Goal: Task Accomplishment & Management: Complete application form

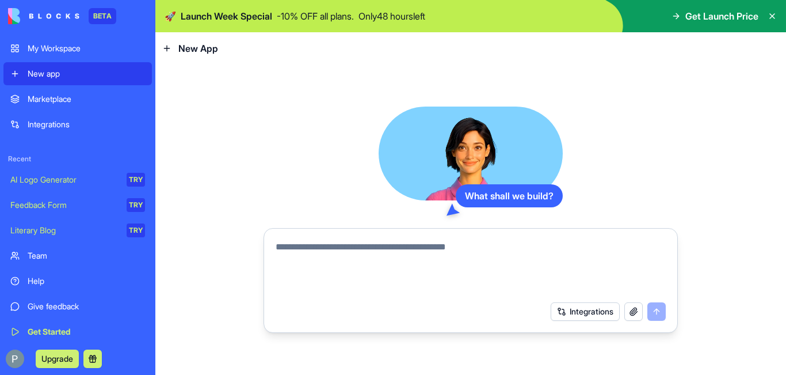
click at [56, 98] on div "Marketplace" at bounding box center [86, 99] width 117 height 12
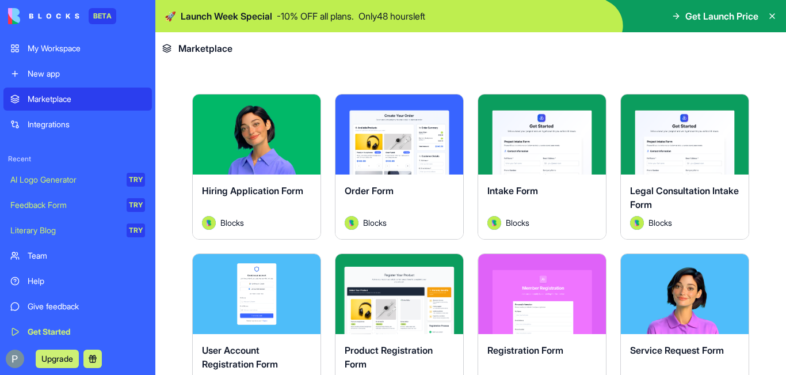
scroll to position [230, 0]
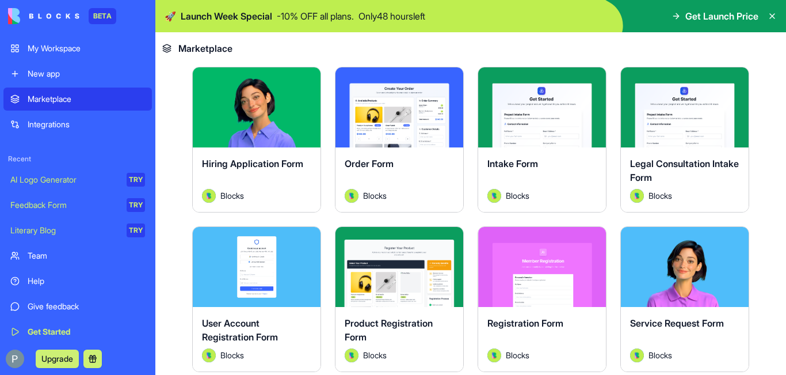
click at [409, 266] on button "Explore" at bounding box center [399, 266] width 86 height 23
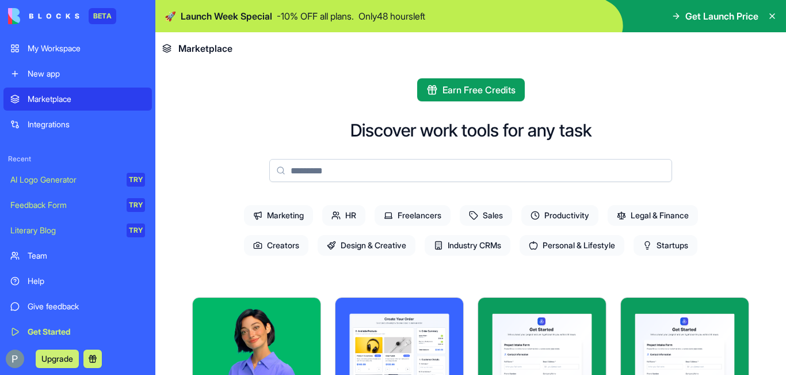
click at [44, 77] on div "New app" at bounding box center [86, 74] width 117 height 12
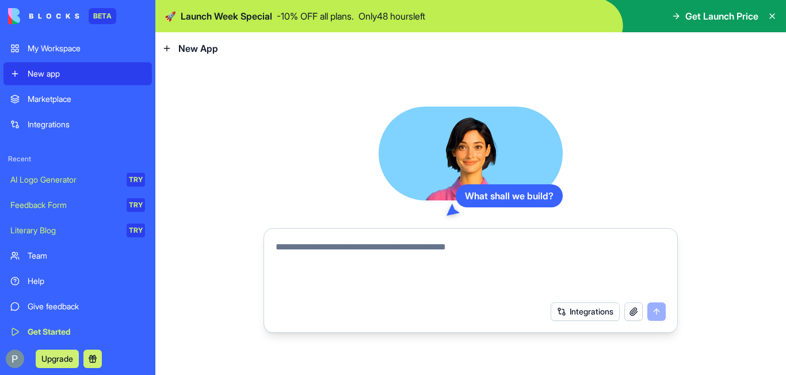
click at [637, 308] on button "button" at bounding box center [633, 311] width 18 height 18
click at [593, 312] on button "Integrations" at bounding box center [585, 311] width 69 height 18
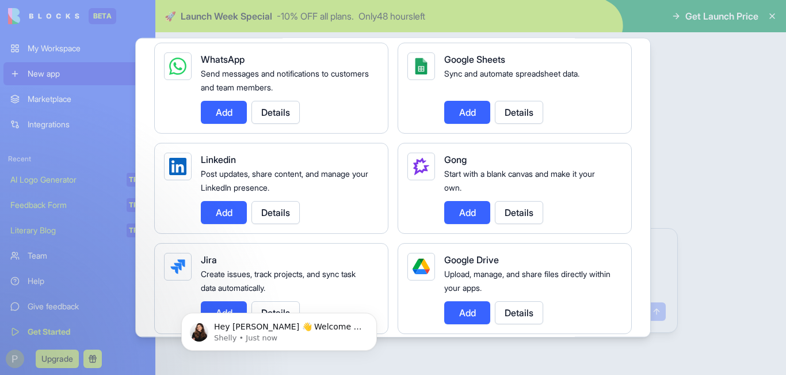
scroll to position [594, 0]
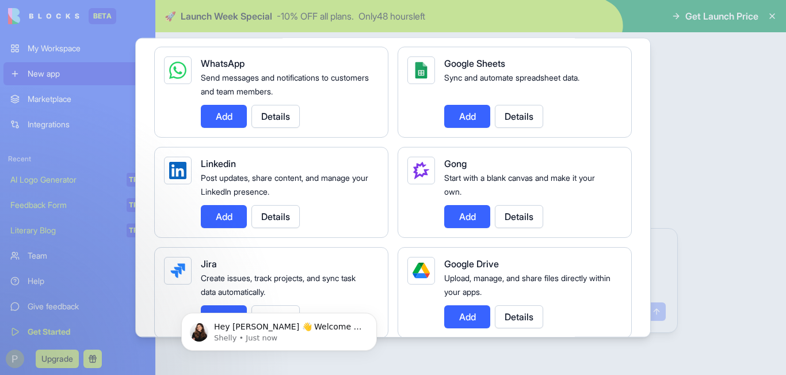
click at [731, 127] on div at bounding box center [393, 187] width 786 height 375
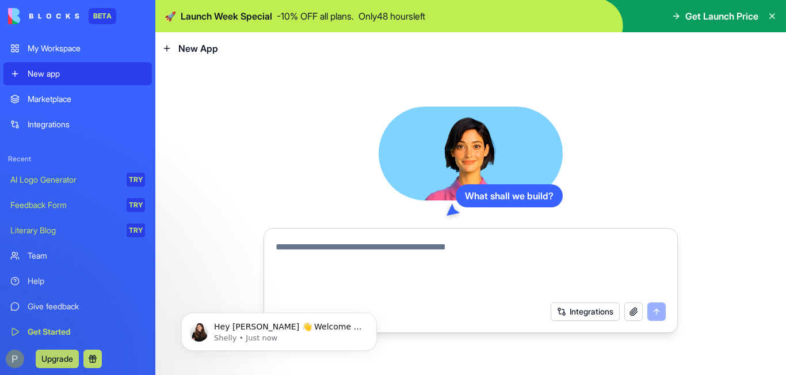
click at [170, 49] on icon at bounding box center [166, 48] width 9 height 9
click at [208, 48] on span "New App" at bounding box center [198, 48] width 40 height 14
click at [245, 147] on div "What shall we build? Integrations" at bounding box center [470, 219] width 631 height 310
click at [246, 330] on p "Hey Premlata 👋 Welcome to Blocks 🙌 I'm here if you have any questions!" at bounding box center [288, 327] width 148 height 12
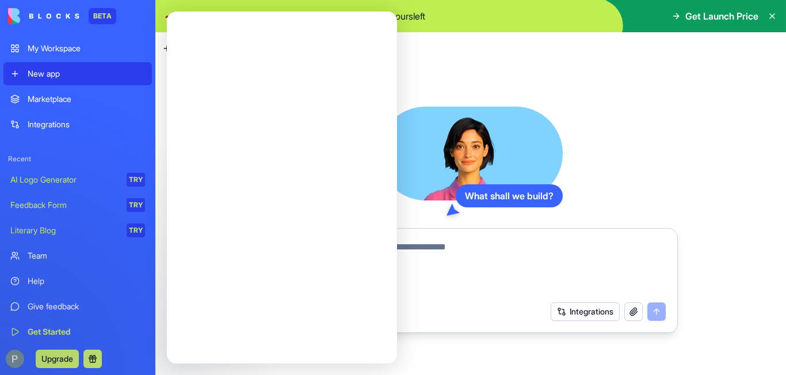
scroll to position [0, 0]
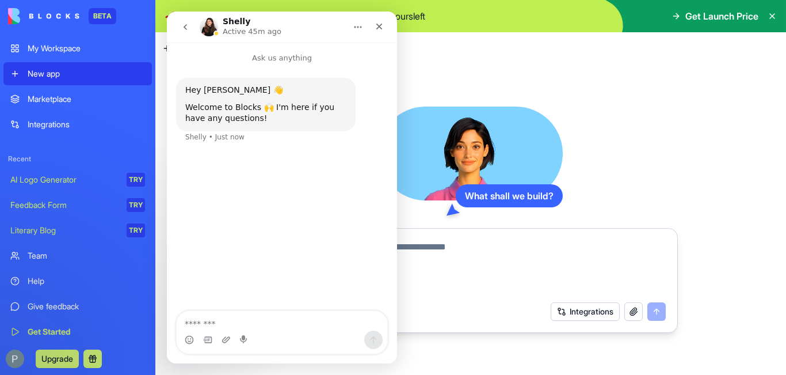
click at [209, 321] on textarea "Message…" at bounding box center [282, 321] width 211 height 20
click at [197, 321] on textarea "Message…" at bounding box center [282, 321] width 211 height 20
type textarea "*"
type textarea "*****"
click at [380, 28] on icon "Close" at bounding box center [379, 27] width 6 height 6
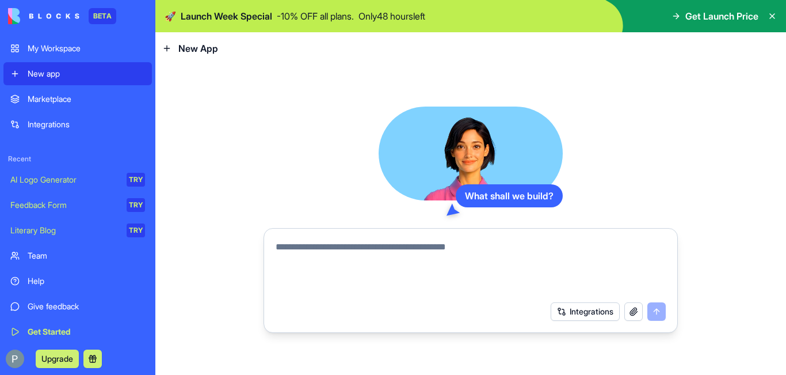
scroll to position [5, 0]
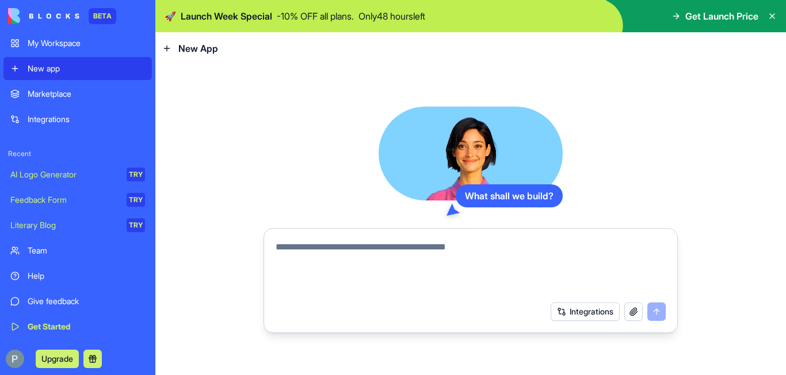
click at [45, 252] on div "Team" at bounding box center [86, 251] width 117 height 12
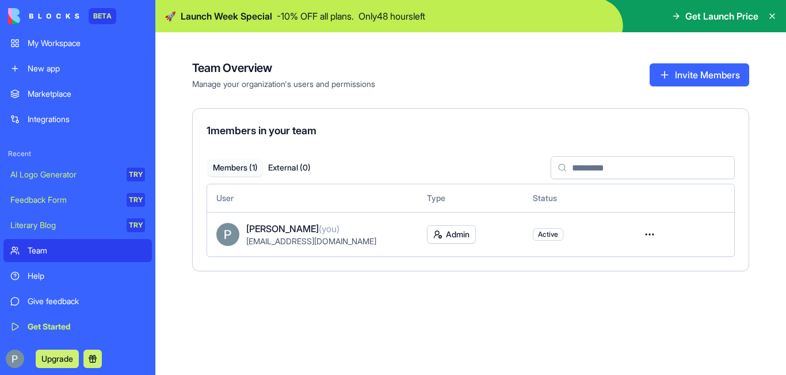
click at [45, 251] on div "Team" at bounding box center [86, 251] width 117 height 12
click at [36, 67] on div "New app" at bounding box center [86, 69] width 117 height 12
click at [46, 67] on div "New app" at bounding box center [86, 69] width 117 height 12
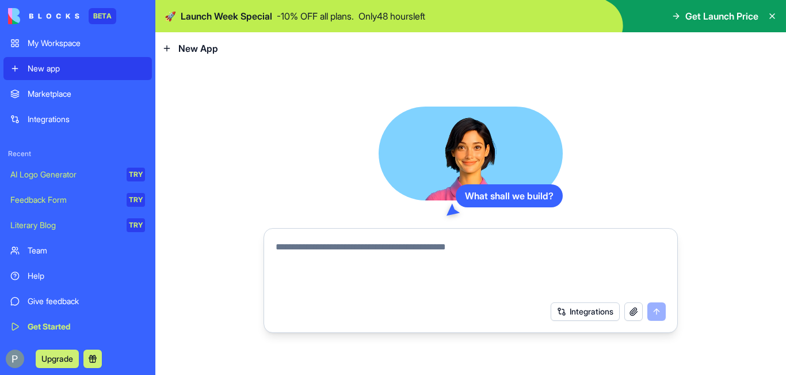
click at [314, 243] on textarea at bounding box center [471, 267] width 390 height 55
paste textarea "**********"
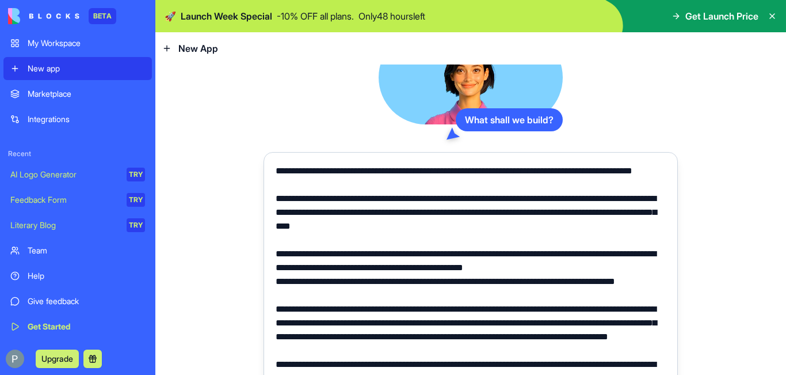
click at [506, 171] on textarea at bounding box center [471, 267] width 390 height 207
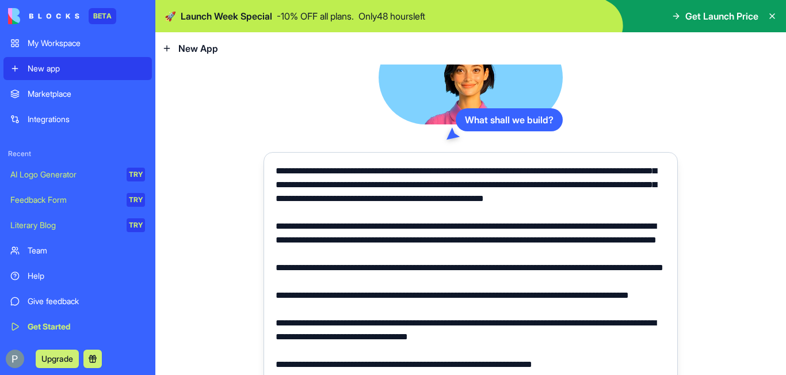
scroll to position [34, 0]
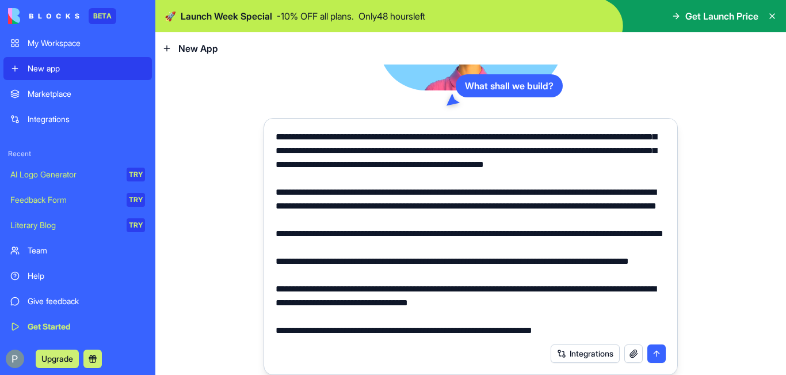
click at [0, 0] on p "**" at bounding box center [0, 0] width 0 height 0
click at [0, 0] on icon "button" at bounding box center [0, 0] width 0 height 0
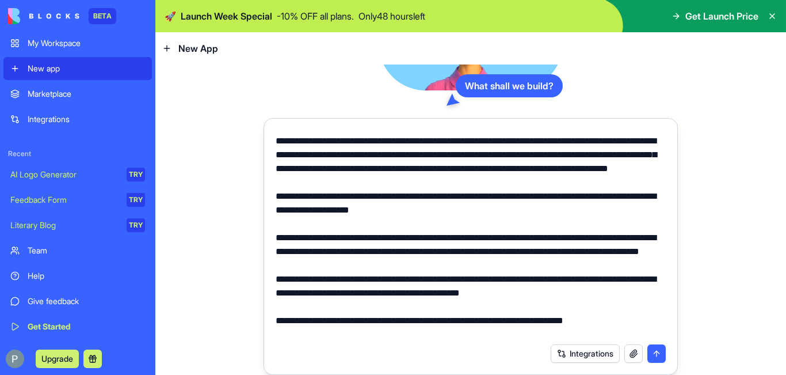
scroll to position [0, 0]
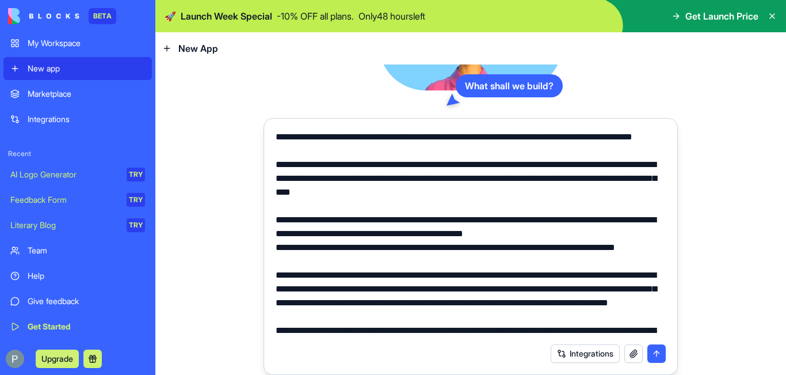
click at [0, 0] on icon "button" at bounding box center [0, 0] width 0 height 0
type textarea "**********"
click at [653, 355] on button "submit" at bounding box center [656, 353] width 18 height 18
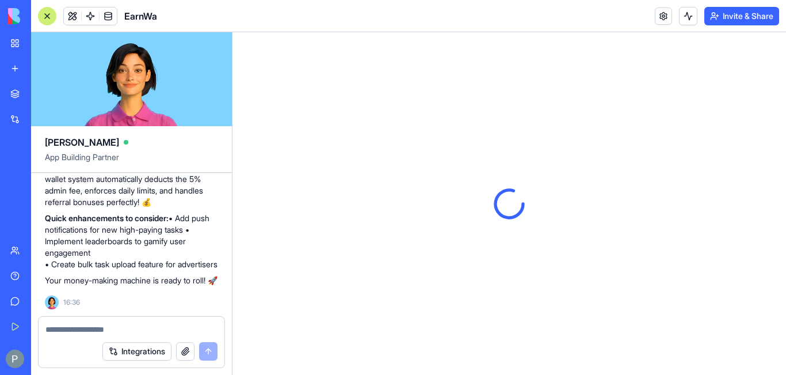
scroll to position [1319, 0]
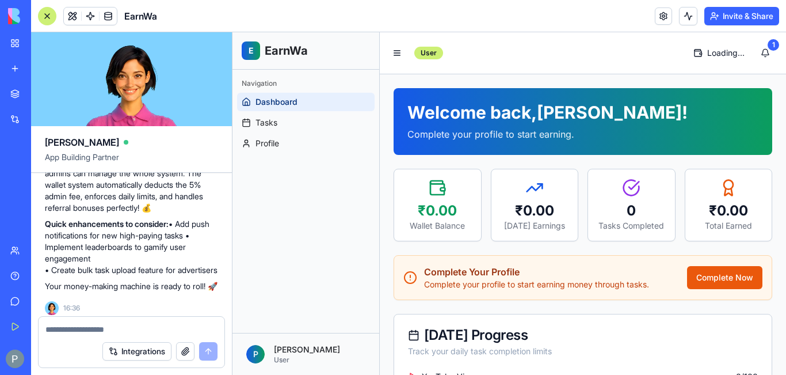
scroll to position [1323, 0]
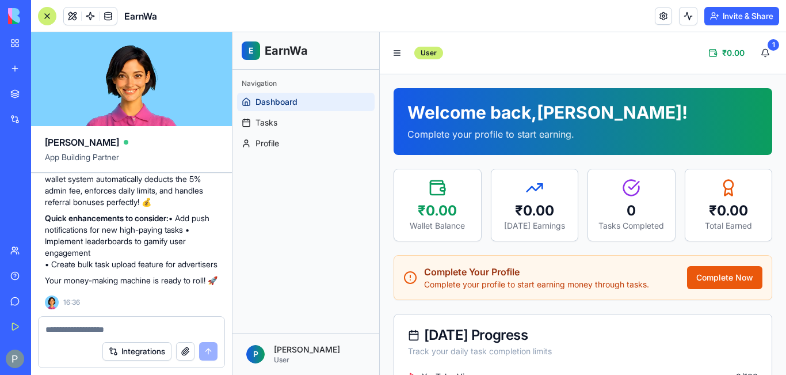
scroll to position [1208, 0]
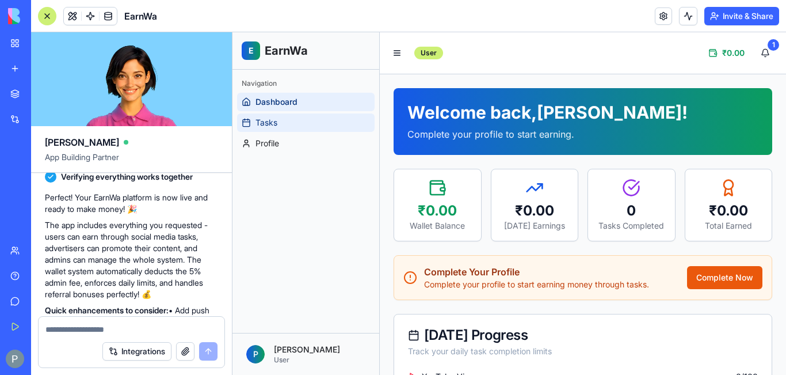
click at [272, 121] on span "Tasks" at bounding box center [266, 123] width 22 height 12
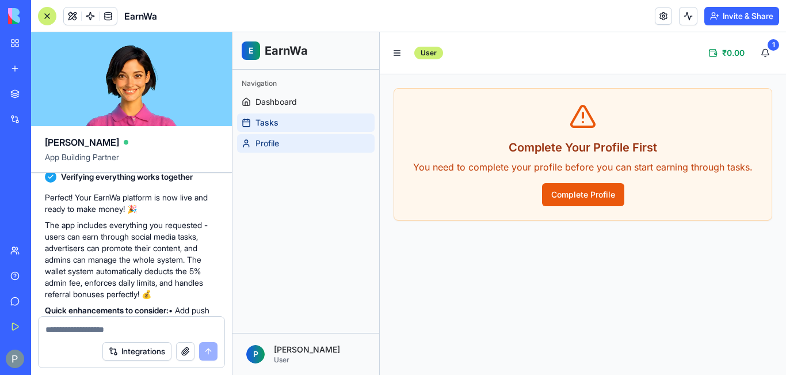
click at [274, 147] on span "Profile" at bounding box center [267, 144] width 24 height 12
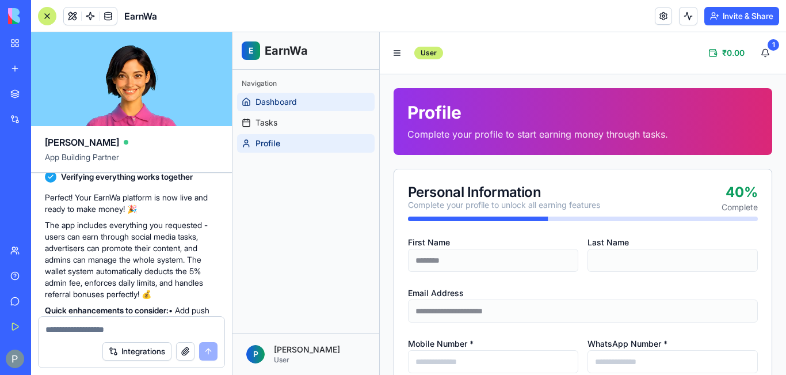
click at [266, 102] on span "Dashboard" at bounding box center [275, 102] width 41 height 12
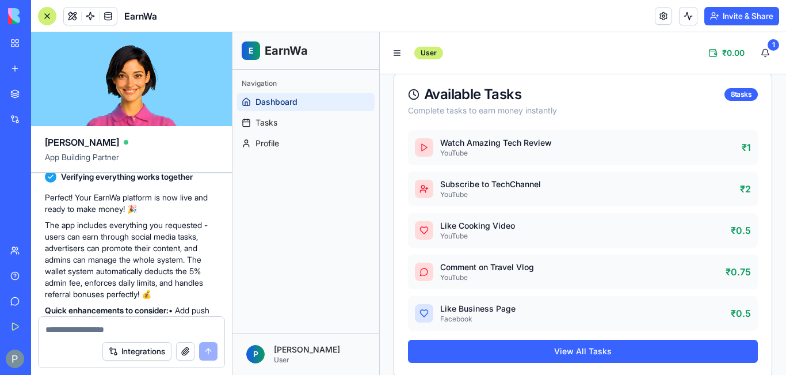
scroll to position [436, 0]
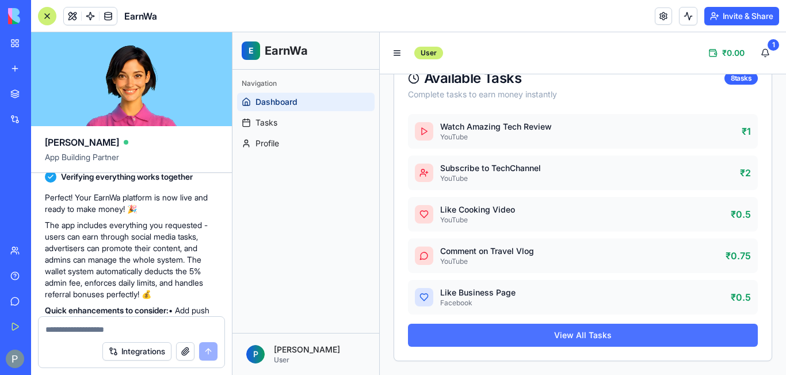
click at [574, 336] on button "View All Tasks" at bounding box center [583, 334] width 350 height 23
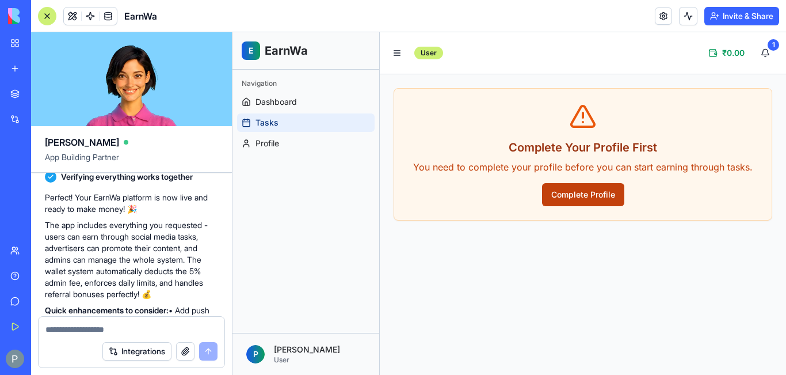
click at [590, 198] on button "Complete Profile" at bounding box center [583, 194] width 82 height 23
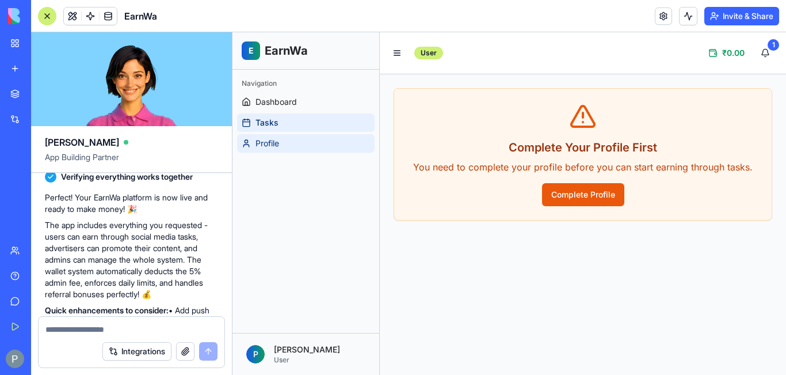
click at [264, 142] on span "Profile" at bounding box center [267, 144] width 24 height 12
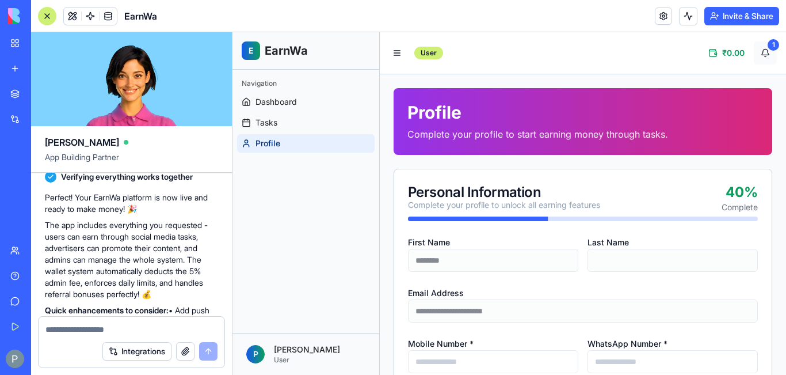
click at [761, 51] on button "1" at bounding box center [765, 52] width 23 height 23
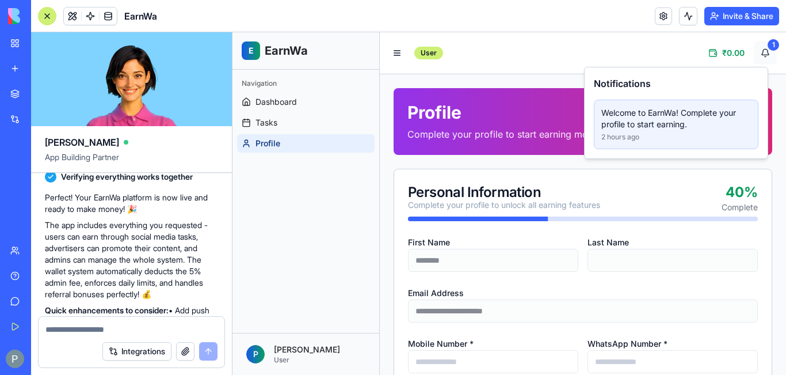
click at [759, 51] on button "1" at bounding box center [765, 52] width 23 height 23
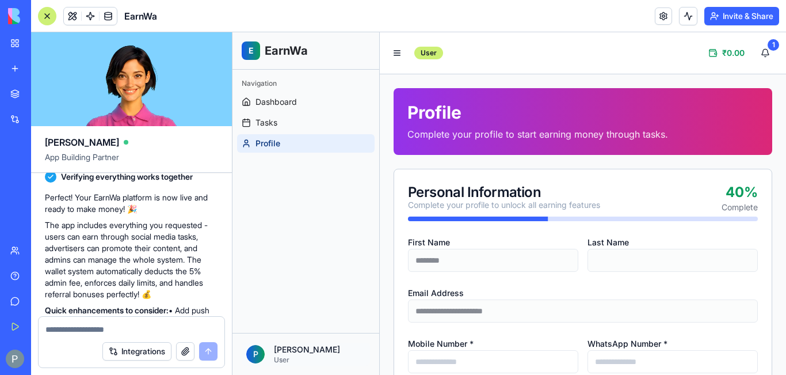
click at [295, 351] on html "**********" at bounding box center [509, 365] width 554 height 666
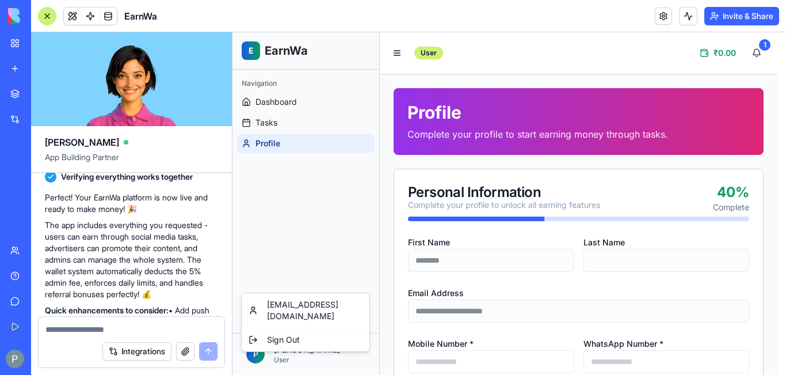
click at [295, 351] on html "**********" at bounding box center [509, 365] width 554 height 666
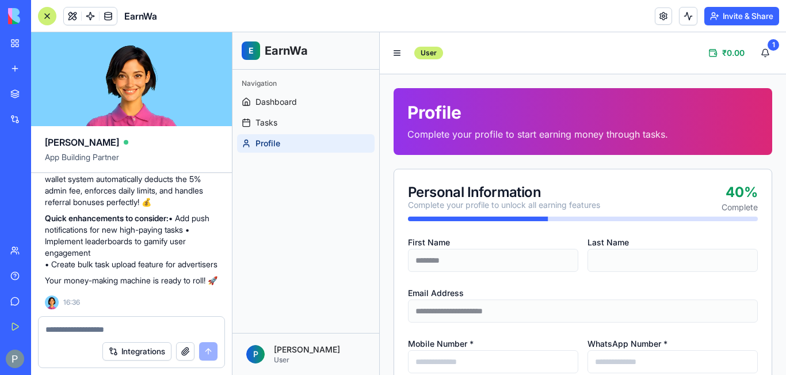
click at [63, 327] on textarea at bounding box center [131, 329] width 172 height 12
type textarea "**********"
click at [209, 351] on button "submit" at bounding box center [208, 351] width 18 height 18
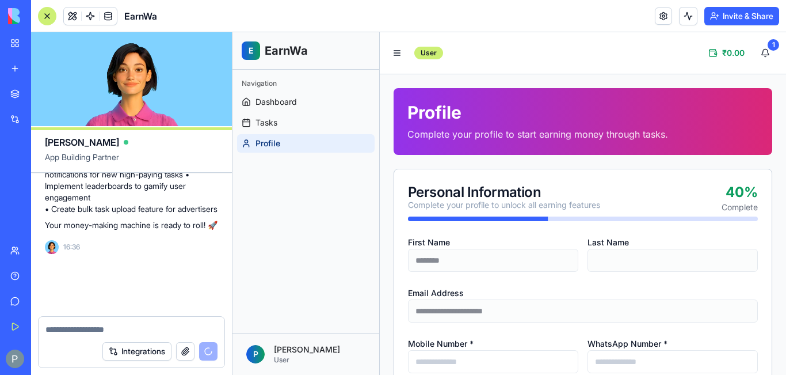
scroll to position [1424, 0]
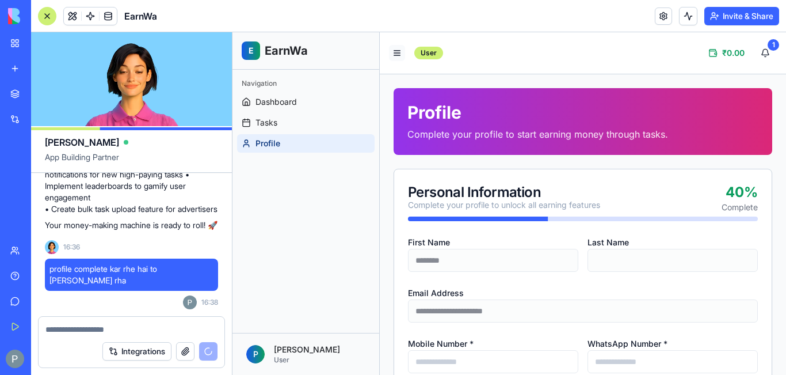
click at [397, 56] on button at bounding box center [397, 53] width 16 height 16
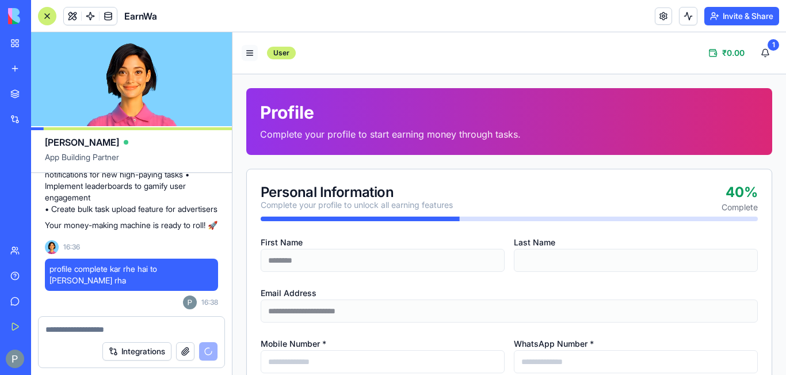
click at [249, 54] on button at bounding box center [250, 53] width 16 height 16
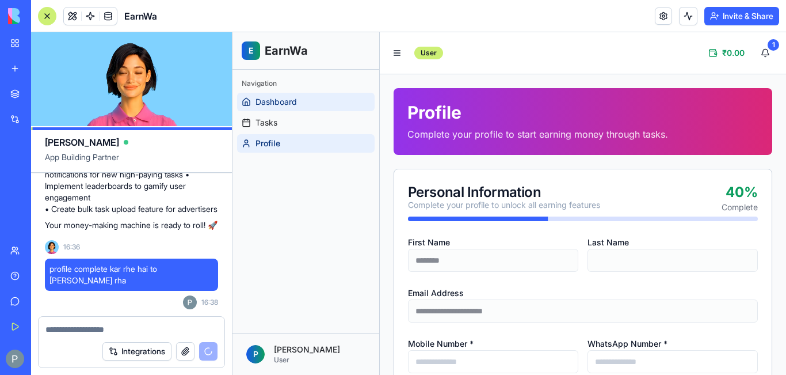
click at [288, 106] on span "Dashboard" at bounding box center [275, 102] width 41 height 12
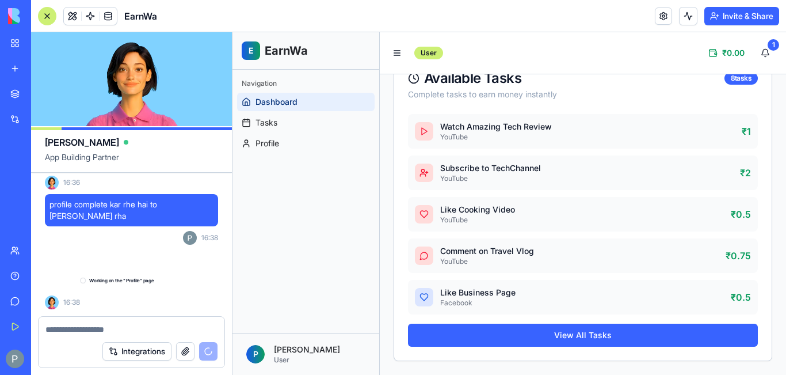
scroll to position [1500, 0]
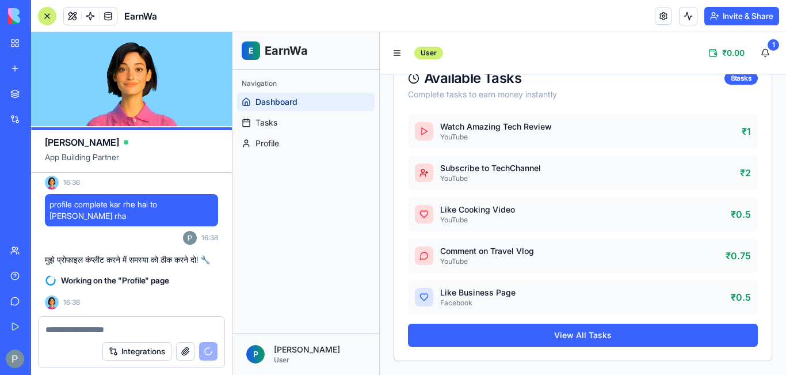
click at [0, 0] on icon "Quick settings" at bounding box center [0, 0] width 0 height 0
click at [0, 0] on div "**********" at bounding box center [0, 0] width 0 height 0
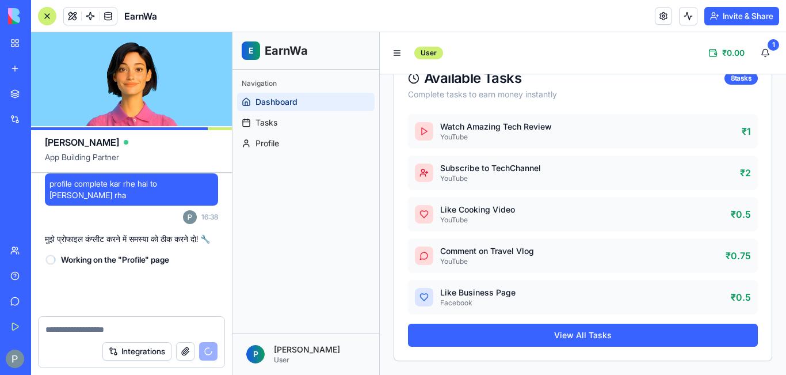
scroll to position [1521, 0]
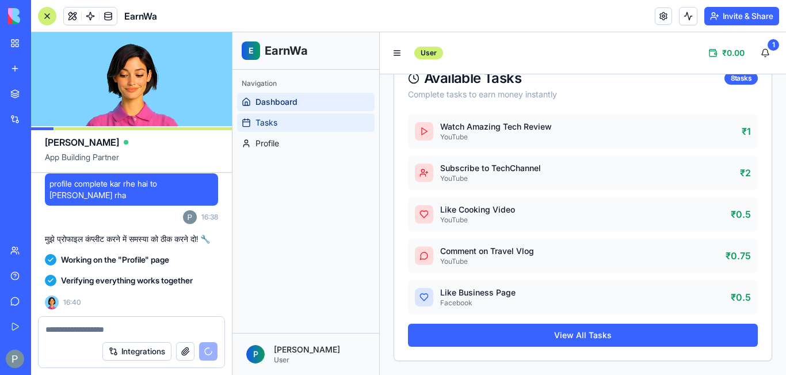
click at [271, 125] on span "Tasks" at bounding box center [266, 123] width 22 height 12
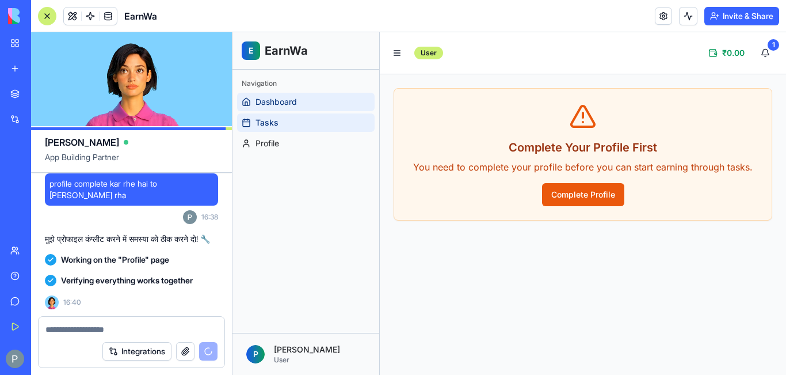
click at [281, 102] on span "Dashboard" at bounding box center [275, 102] width 41 height 12
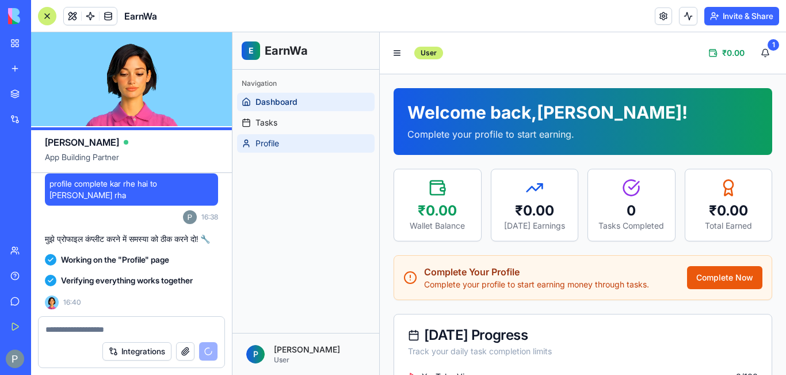
click at [275, 144] on span "Profile" at bounding box center [267, 144] width 24 height 12
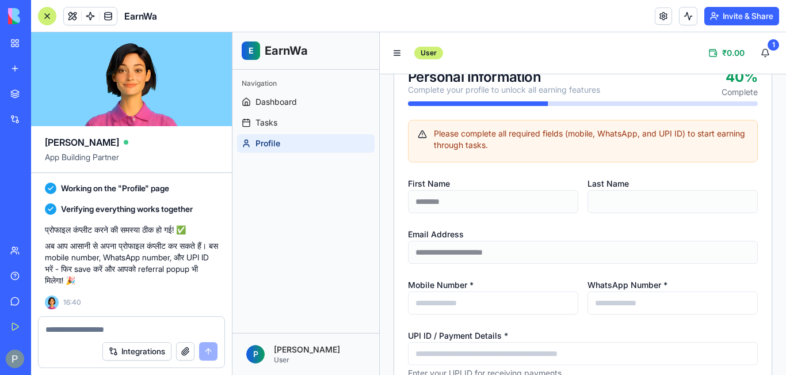
scroll to position [1592, 0]
click at [360, 201] on div "Navigation Dashboard Tasks Profile" at bounding box center [305, 201] width 147 height 263
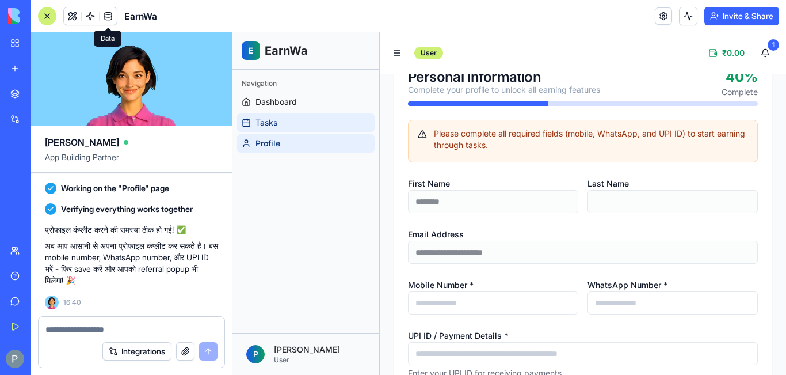
click at [275, 120] on span "Tasks" at bounding box center [266, 123] width 22 height 12
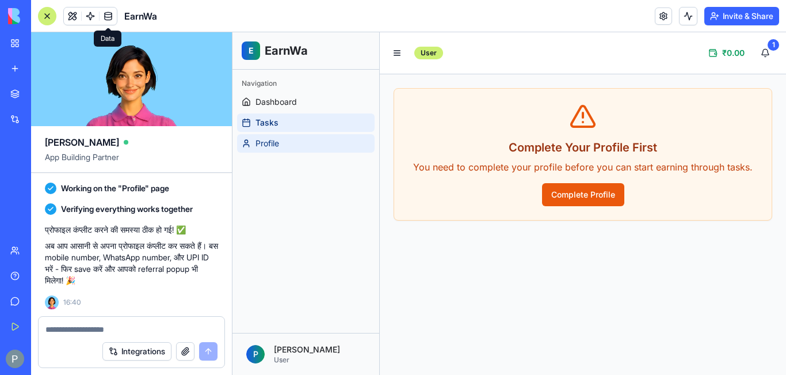
click at [288, 141] on link "Profile" at bounding box center [306, 143] width 138 height 18
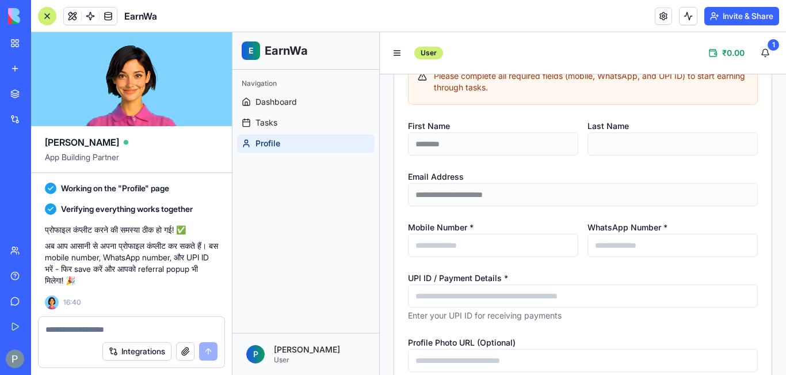
scroll to position [1592, 0]
click at [117, 328] on textarea at bounding box center [131, 329] width 172 height 12
type textarea "**********"
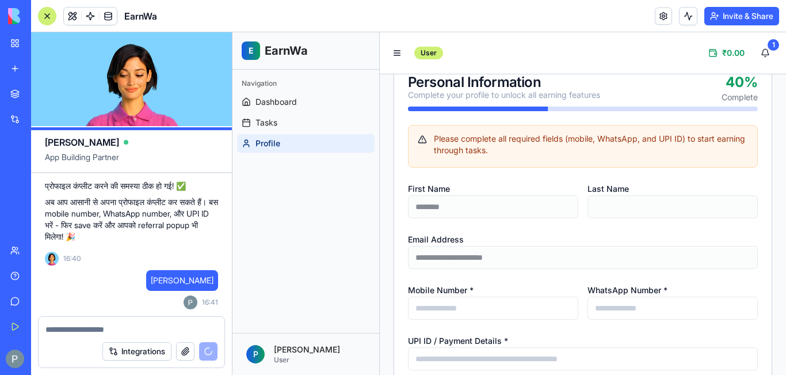
scroll to position [0, 0]
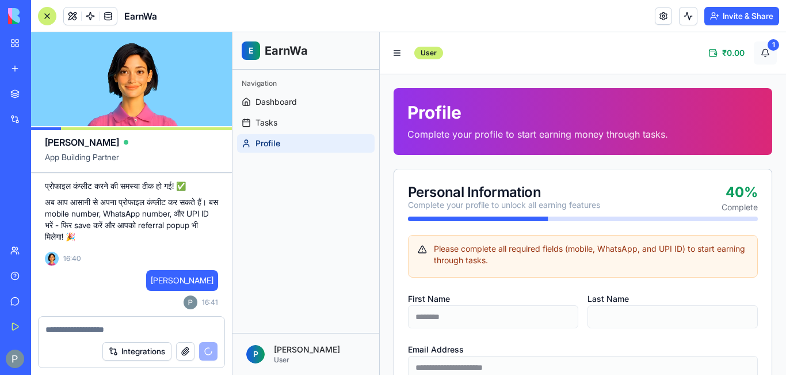
click at [758, 47] on button "1" at bounding box center [765, 52] width 23 height 23
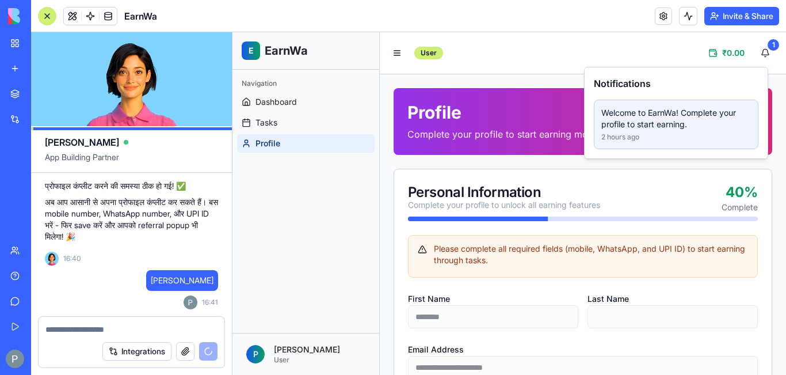
click at [470, 51] on div "User ₹ 0.00 1" at bounding box center [583, 52] width 406 height 41
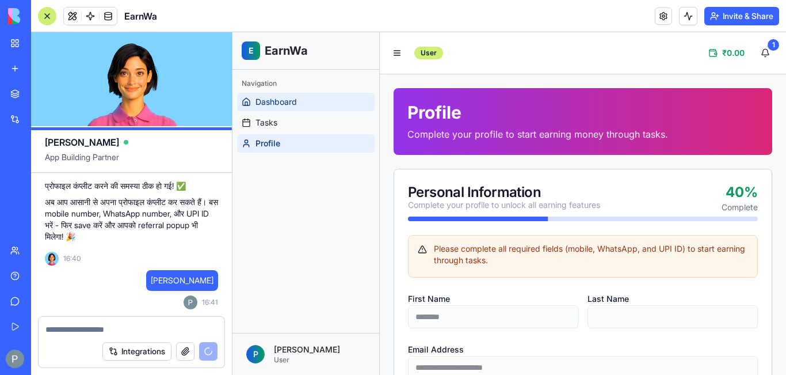
click at [271, 102] on span "Dashboard" at bounding box center [275, 102] width 41 height 12
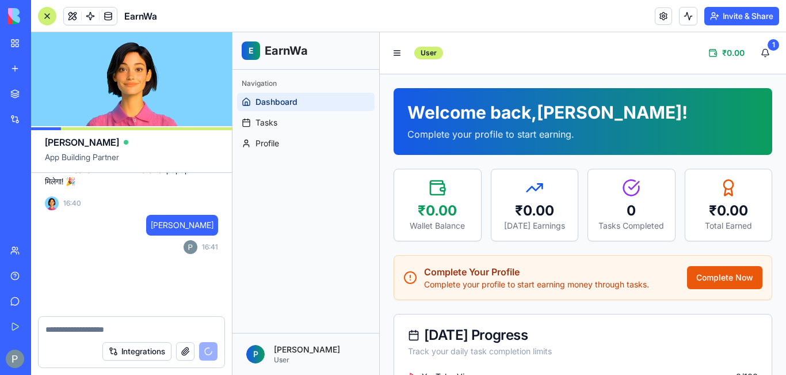
scroll to position [1691, 0]
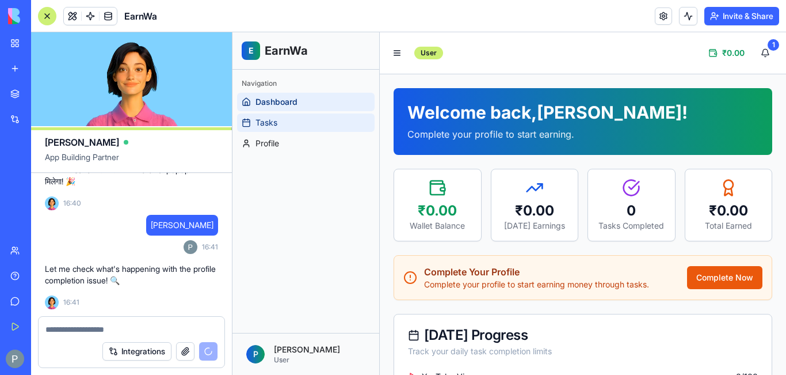
click at [269, 120] on span "Tasks" at bounding box center [266, 123] width 22 height 12
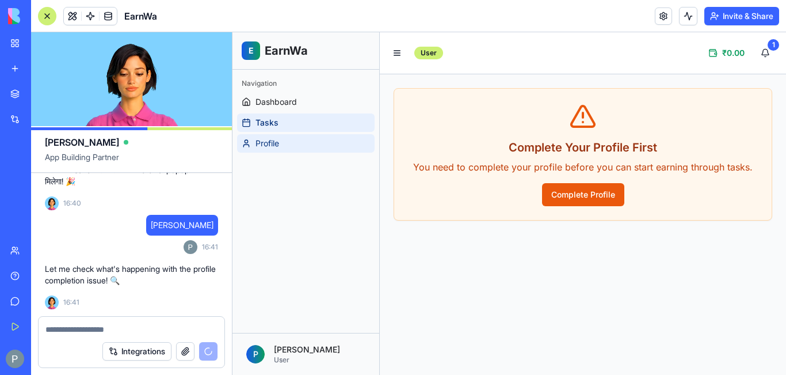
click at [274, 143] on span "Profile" at bounding box center [267, 144] width 24 height 12
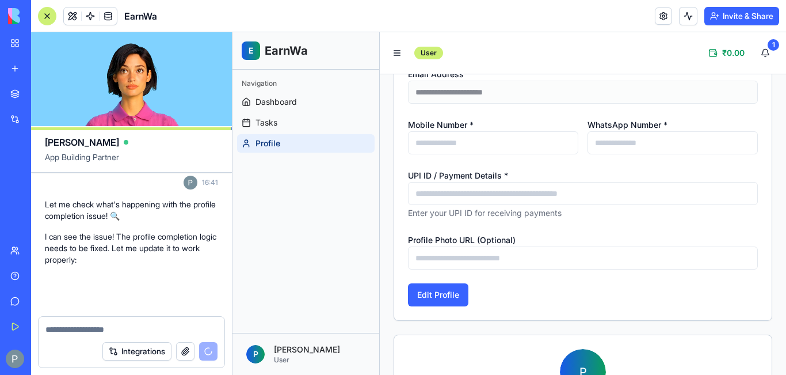
scroll to position [288, 0]
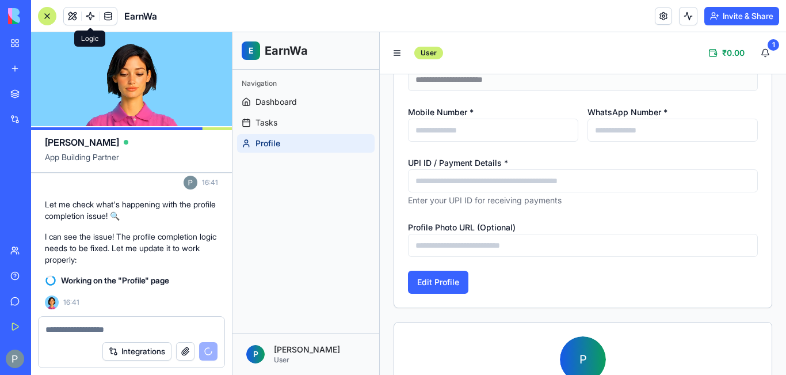
click at [87, 15] on span at bounding box center [90, 16] width 32 height 32
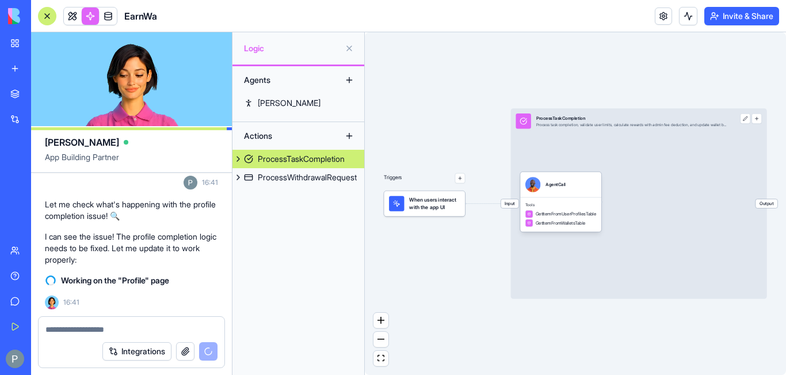
click at [285, 135] on div "Actions" at bounding box center [284, 136] width 92 height 18
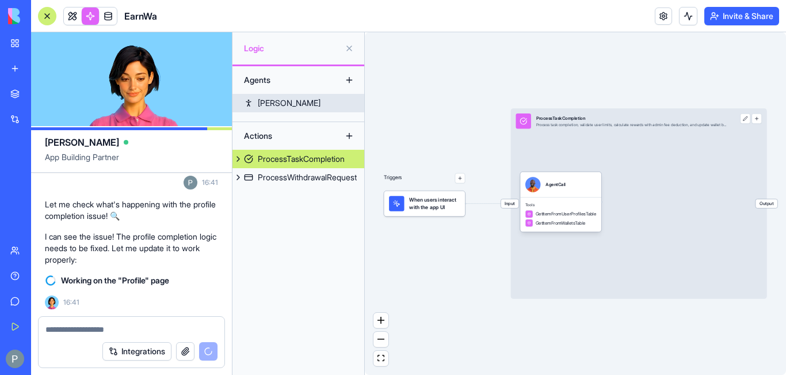
click at [271, 104] on div "Steve" at bounding box center [289, 103] width 63 height 12
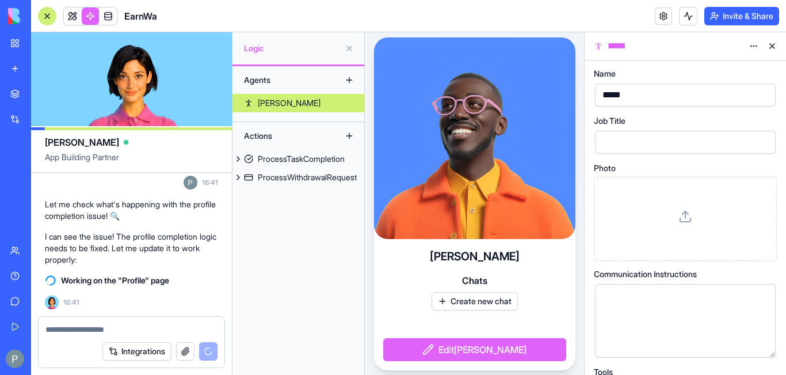
click at [499, 299] on button "Create new chat" at bounding box center [475, 301] width 86 height 18
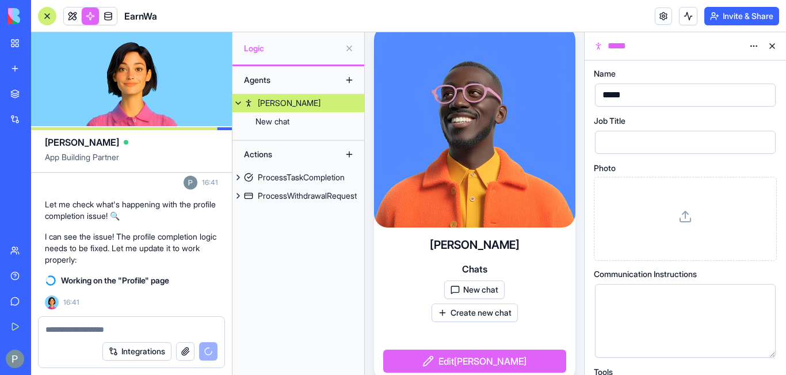
click at [483, 313] on button "Create new chat" at bounding box center [475, 312] width 86 height 18
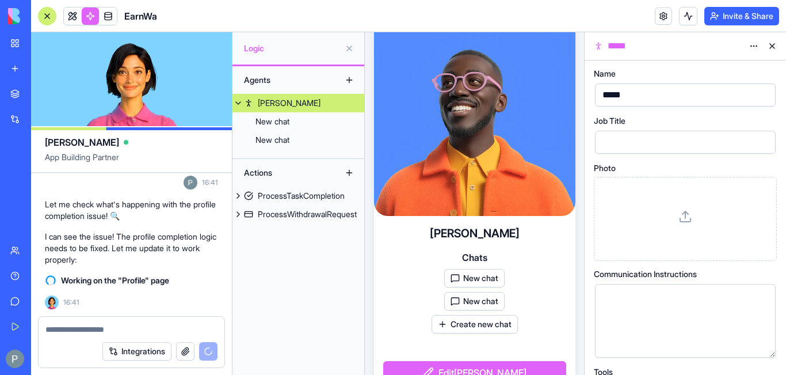
click at [349, 47] on button at bounding box center [349, 48] width 18 height 18
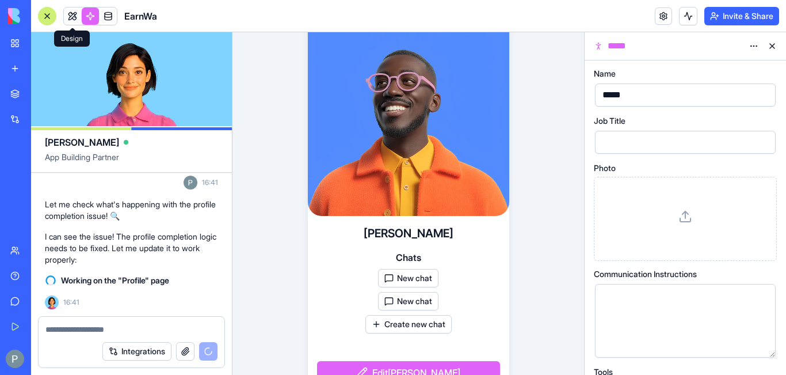
click at [72, 16] on link at bounding box center [72, 15] width 17 height 17
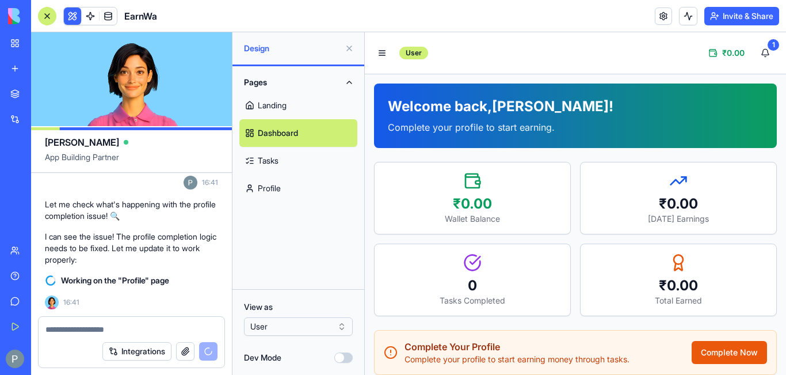
click at [273, 185] on link "Profile" at bounding box center [298, 188] width 118 height 28
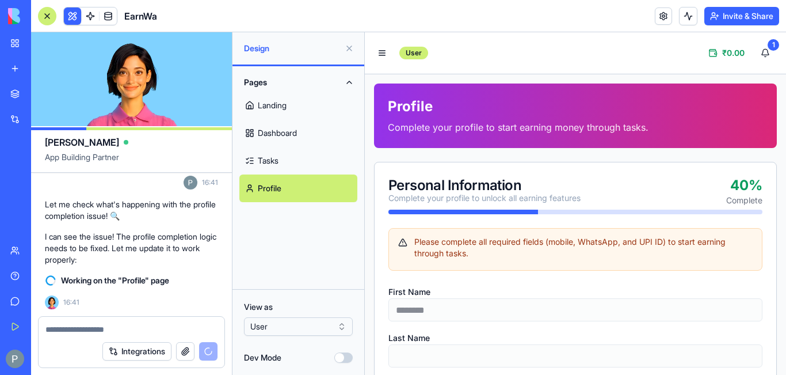
click at [278, 106] on link "Landing" at bounding box center [298, 105] width 118 height 28
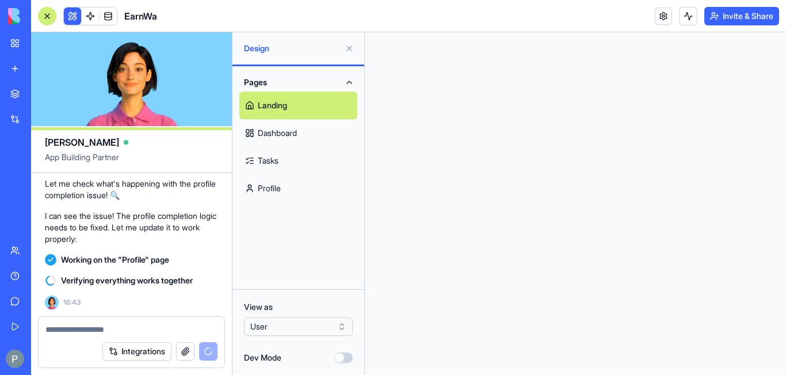
scroll to position [1776, 0]
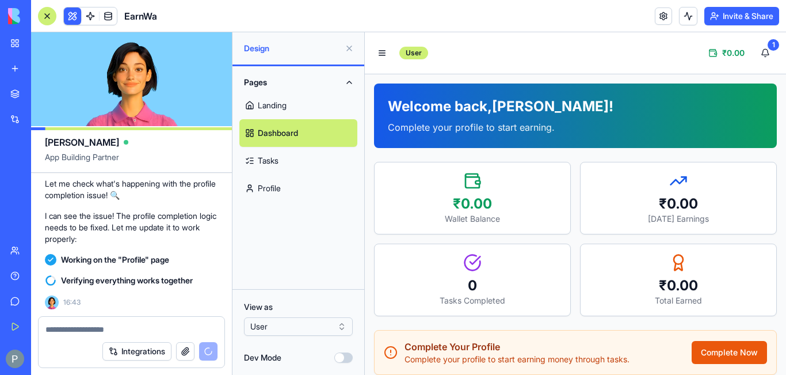
click at [346, 327] on html "BETA My Workspace New app Marketplace Integrations Recent New App New App AI Lo…" at bounding box center [393, 187] width 786 height 375
click at [341, 325] on html "BETA My Workspace New app Marketplace Integrations Recent New App New App AI Lo…" at bounding box center [393, 187] width 786 height 375
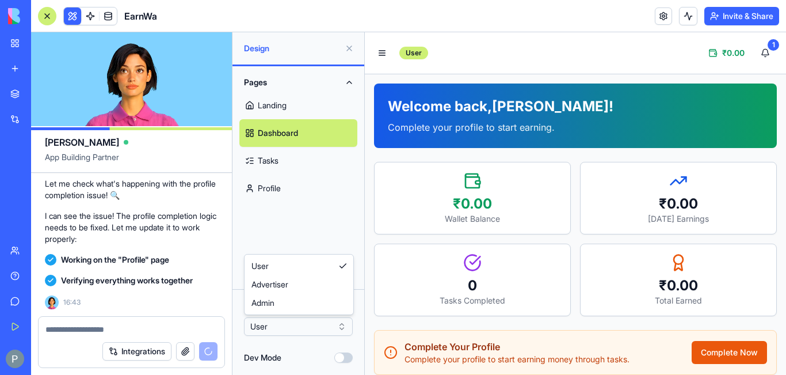
click at [341, 325] on html "BETA My Workspace New app Marketplace Integrations Recent New App New App AI Lo…" at bounding box center [393, 187] width 786 height 375
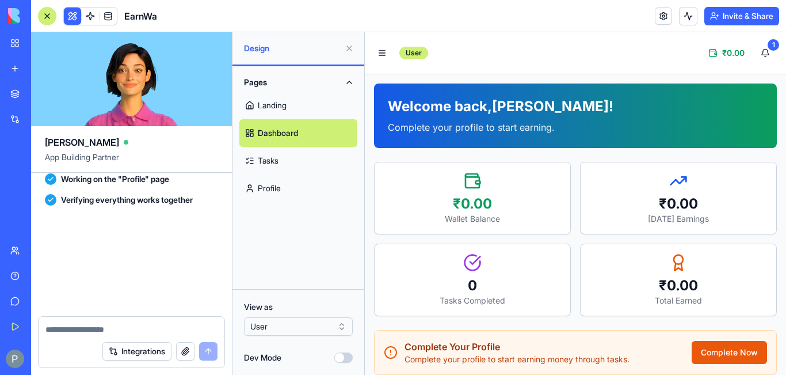
scroll to position [1965, 0]
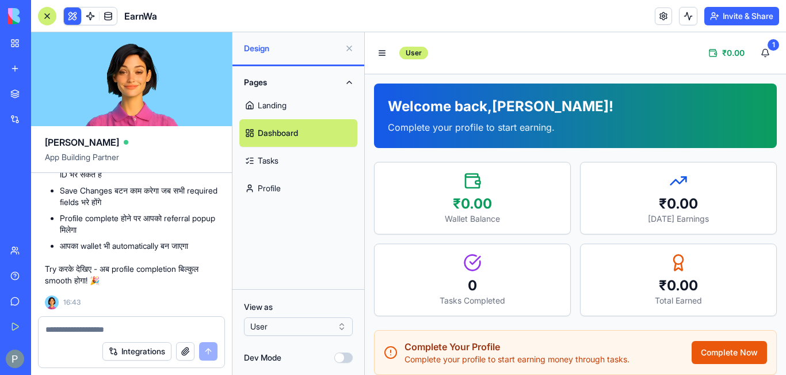
click at [279, 101] on link "Landing" at bounding box center [298, 105] width 118 height 28
click at [277, 188] on link "Profile" at bounding box center [298, 188] width 118 height 28
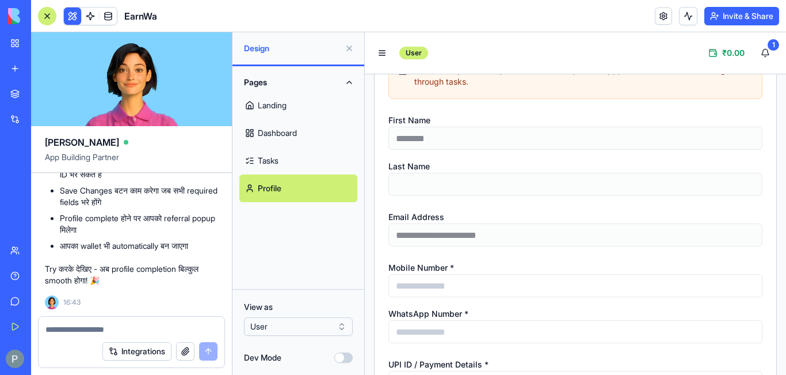
scroll to position [173, 0]
click at [436, 196] on form "**********" at bounding box center [575, 303] width 374 height 382
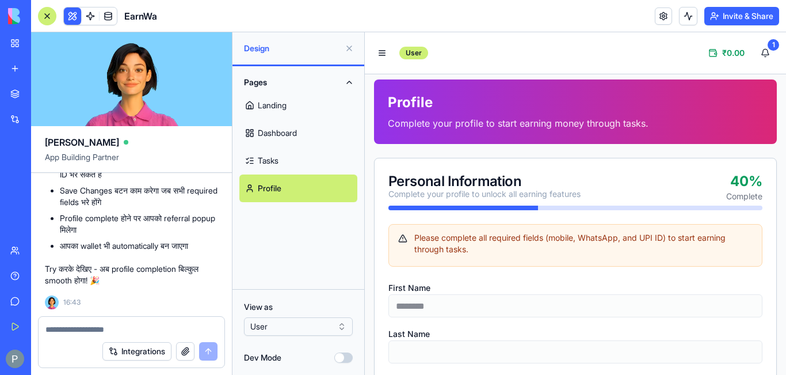
scroll to position [0, 0]
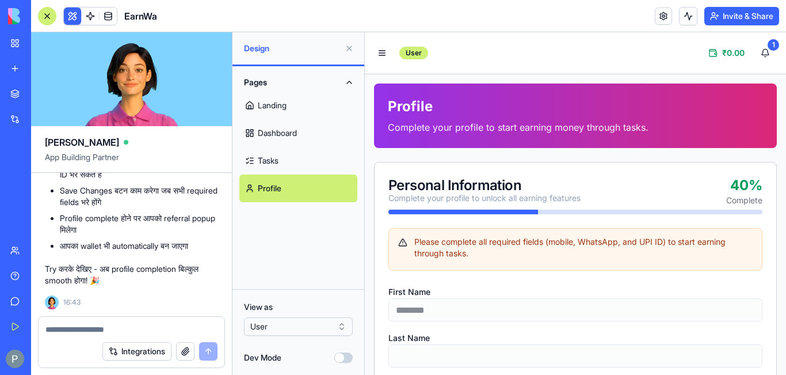
click at [282, 102] on link "Landing" at bounding box center [298, 105] width 118 height 28
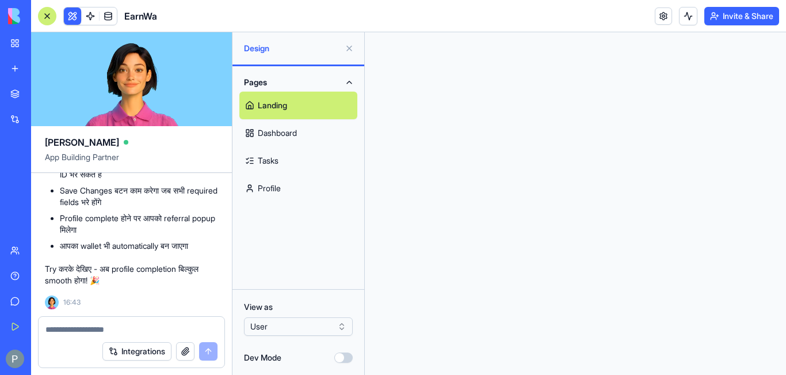
click at [279, 129] on link "Dashboard" at bounding box center [298, 133] width 118 height 28
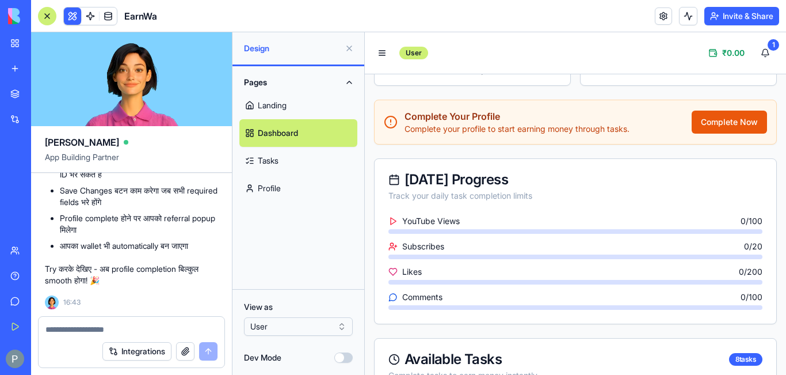
scroll to position [403, 0]
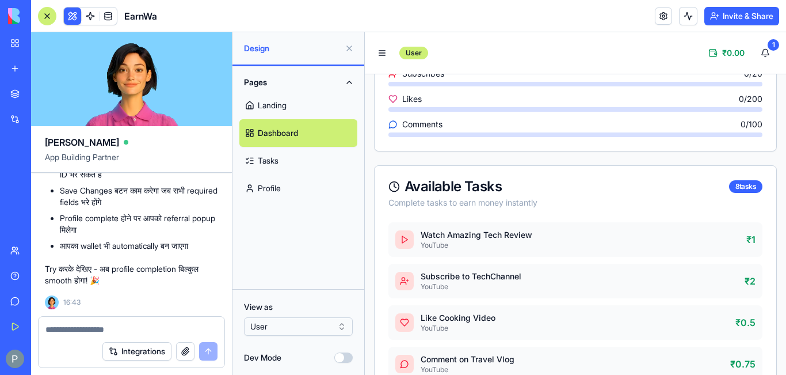
click at [272, 161] on link "Tasks" at bounding box center [298, 161] width 118 height 28
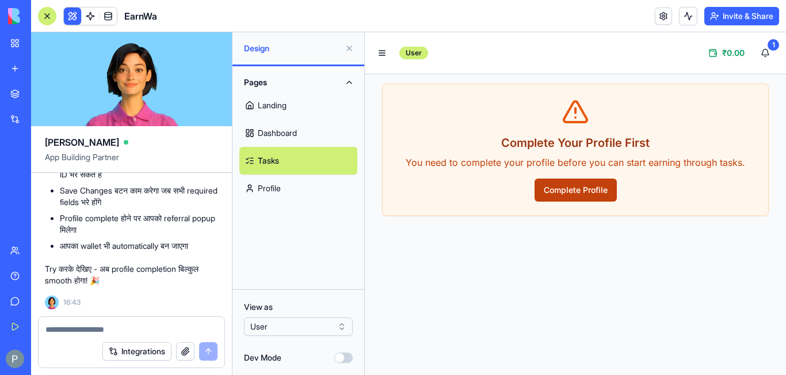
click at [576, 192] on button "Complete Profile" at bounding box center [576, 189] width 82 height 23
click at [581, 188] on button "Complete Profile" at bounding box center [576, 189] width 82 height 23
click at [577, 188] on button "Complete Profile" at bounding box center [576, 189] width 82 height 23
click at [768, 48] on button "1" at bounding box center [765, 52] width 23 height 23
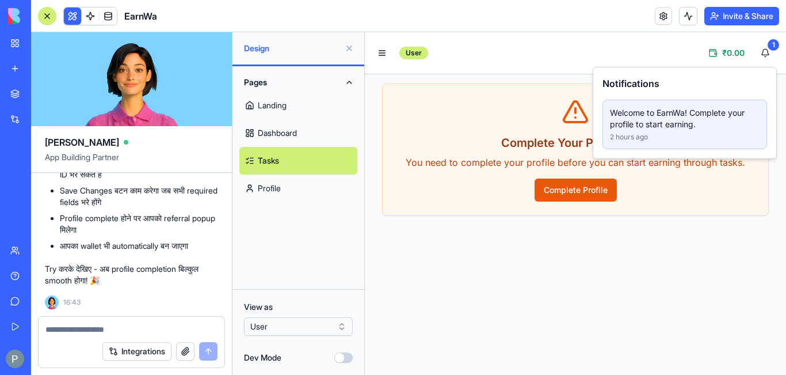
click at [650, 122] on p "Welcome to EarnWa! Complete your profile to start earning." at bounding box center [685, 118] width 150 height 23
click at [769, 45] on div "1" at bounding box center [774, 45] width 12 height 12
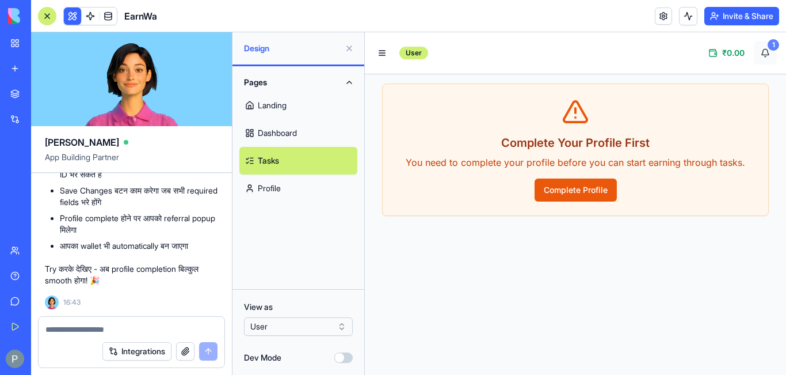
click at [769, 45] on div "1" at bounding box center [774, 45] width 12 height 12
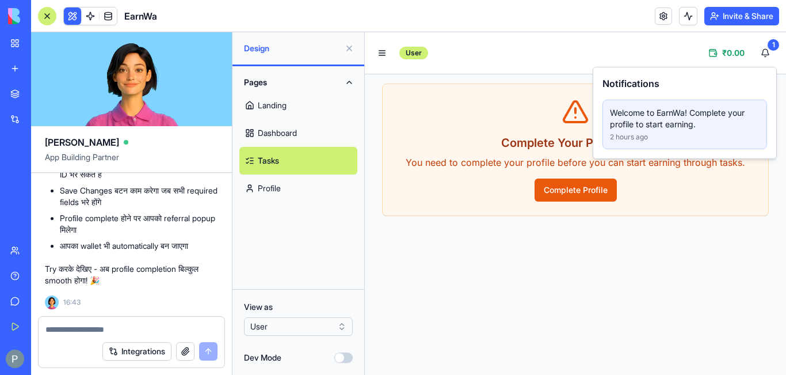
click at [581, 265] on main "User ₹ 0.00 1 Complete Your Profile First You need to complete your profile bef…" at bounding box center [575, 203] width 421 height 342
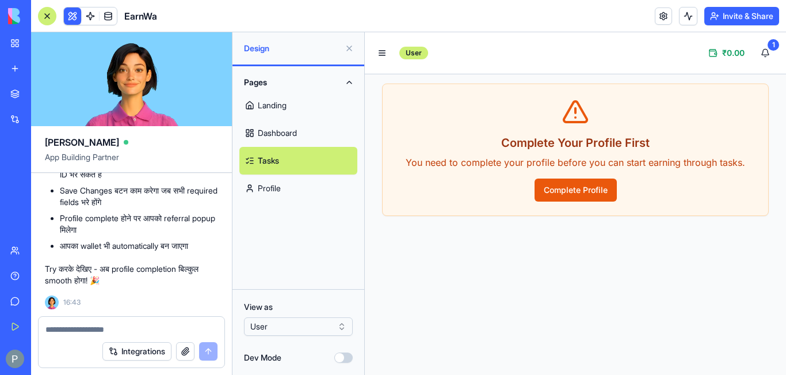
click at [287, 184] on link "Profile" at bounding box center [298, 188] width 118 height 28
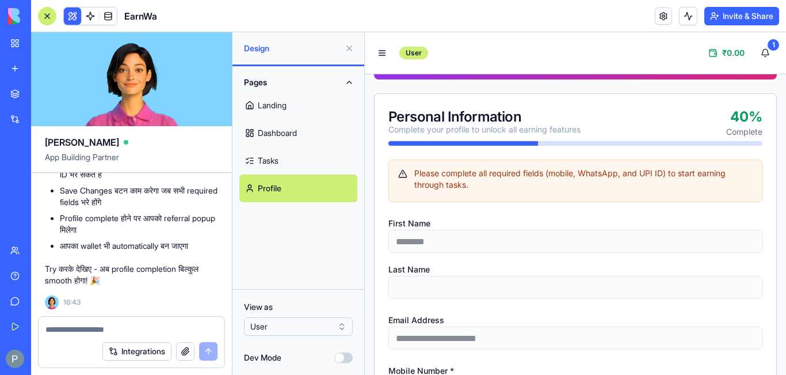
scroll to position [173, 0]
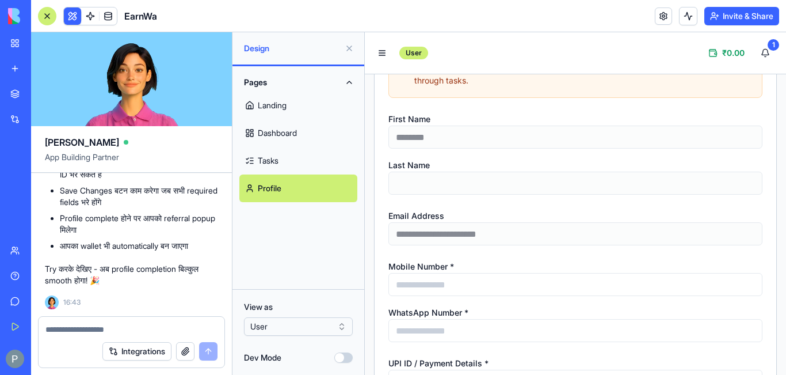
click at [64, 327] on textarea at bounding box center [131, 329] width 172 height 12
type textarea "**********"
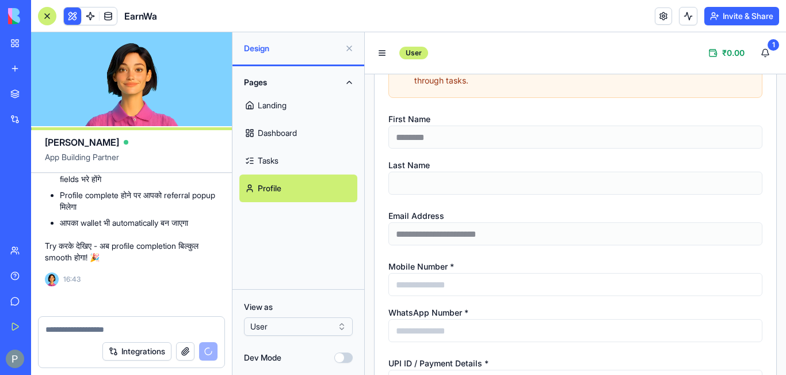
scroll to position [2009, 0]
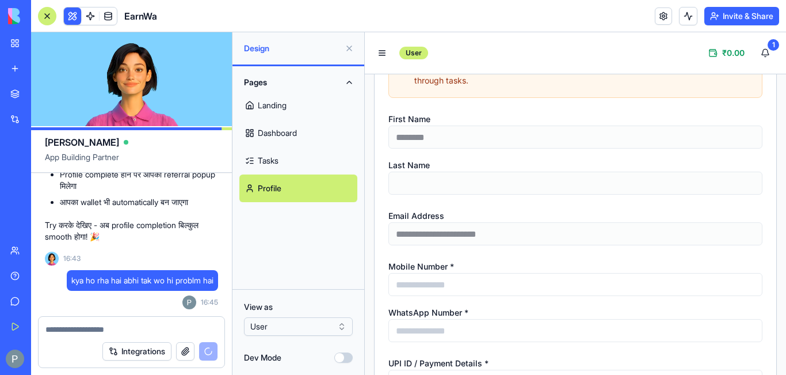
click at [350, 79] on button "Pages" at bounding box center [298, 82] width 118 height 18
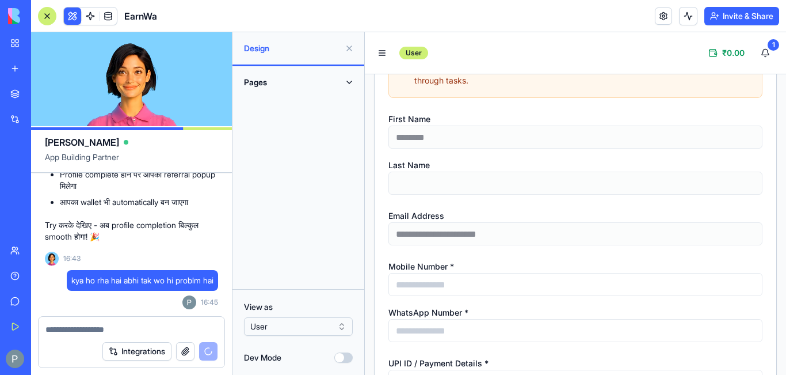
click at [351, 83] on button "Pages" at bounding box center [298, 82] width 118 height 18
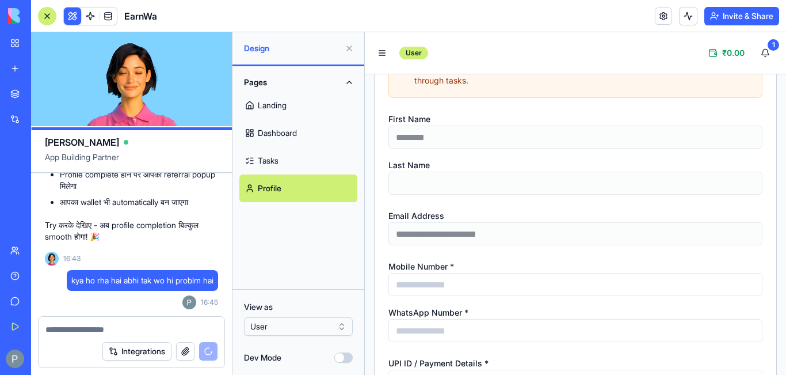
click at [349, 82] on button "Pages" at bounding box center [298, 82] width 118 height 18
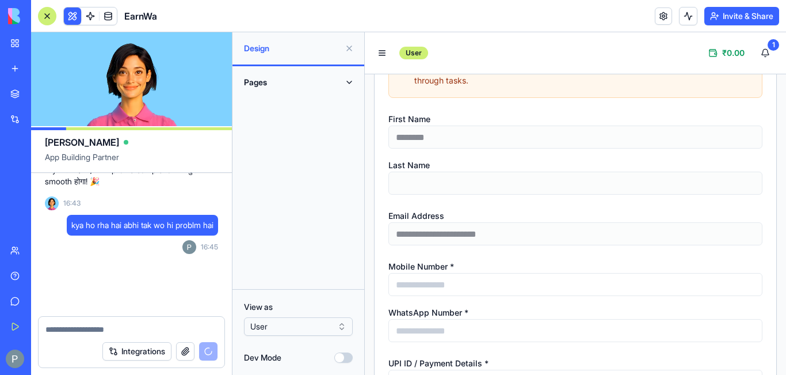
scroll to position [2064, 0]
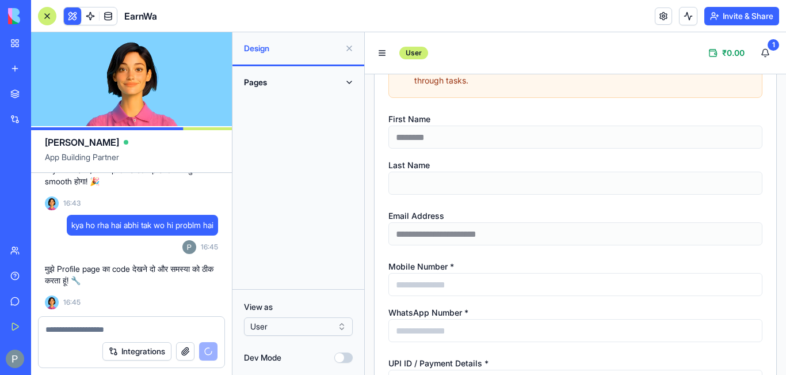
click at [350, 79] on button "Pages" at bounding box center [298, 82] width 118 height 18
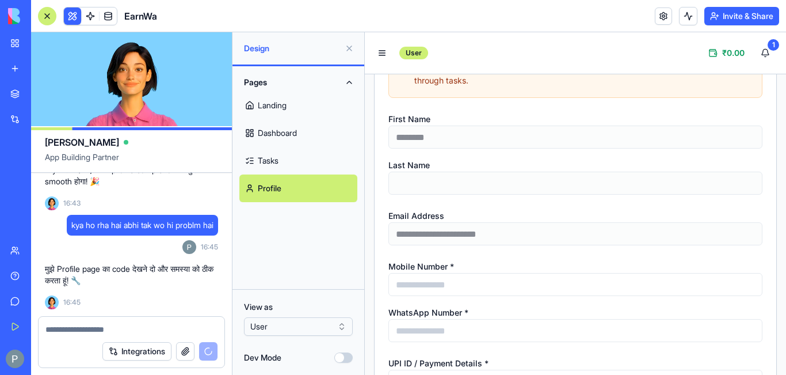
click at [272, 98] on link "Landing" at bounding box center [298, 105] width 118 height 28
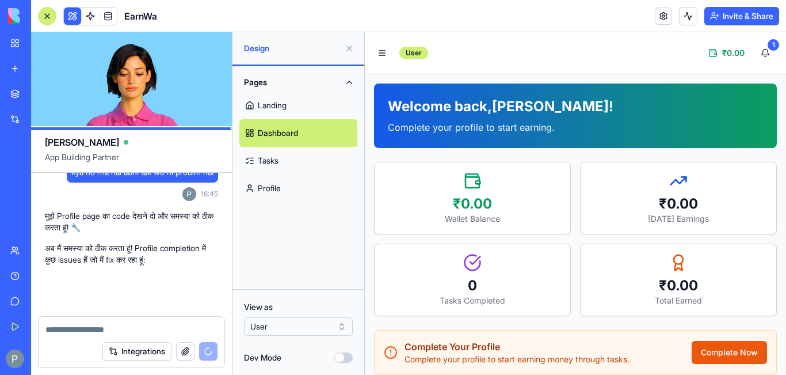
scroll to position [2117, 0]
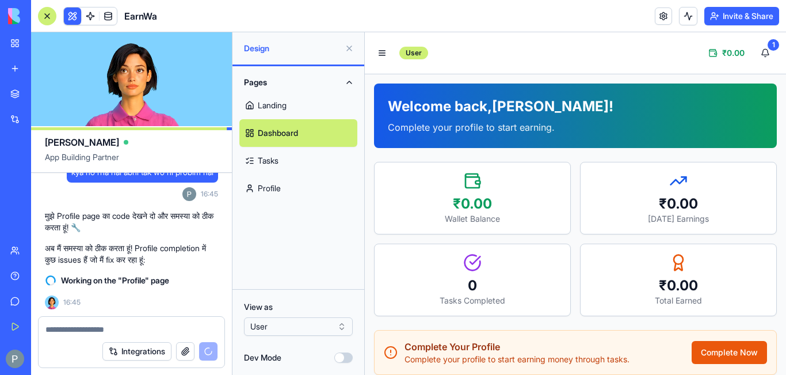
click at [348, 359] on button "Dev Mode" at bounding box center [343, 357] width 18 height 10
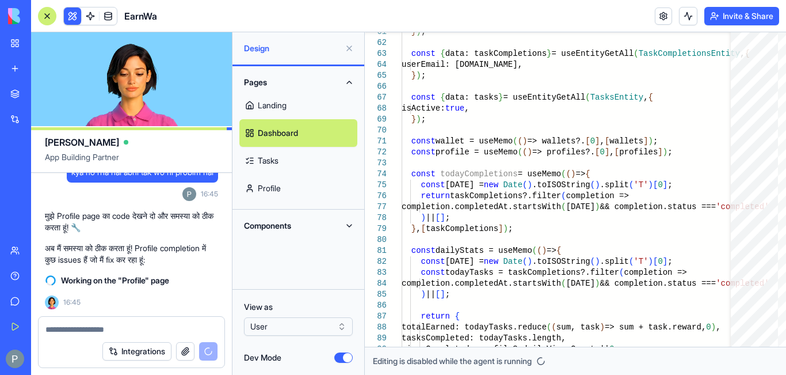
click at [338, 361] on button "Dev Mode" at bounding box center [343, 357] width 18 height 10
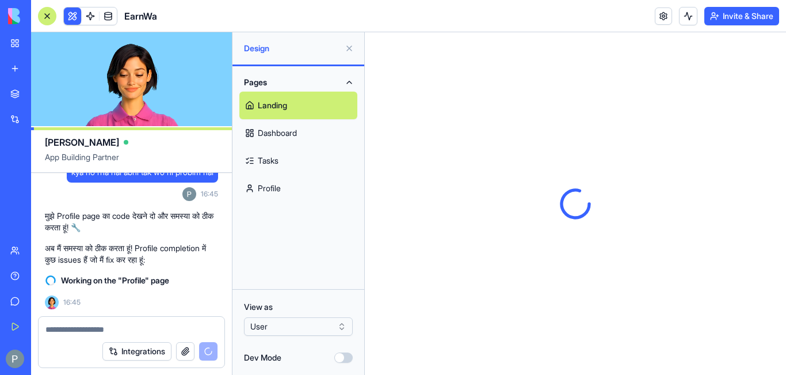
click at [144, 349] on button "Integrations" at bounding box center [136, 351] width 69 height 18
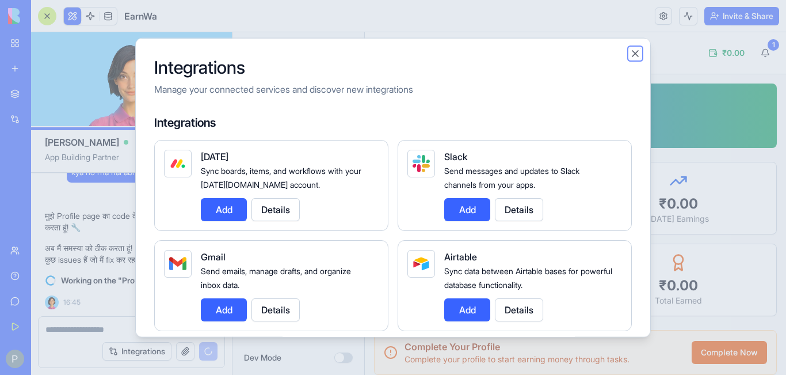
click at [636, 50] on button "Close" at bounding box center [636, 53] width 12 height 12
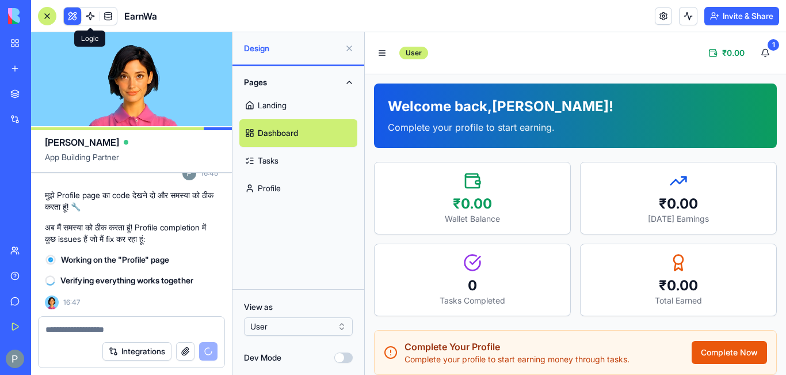
scroll to position [2138, 0]
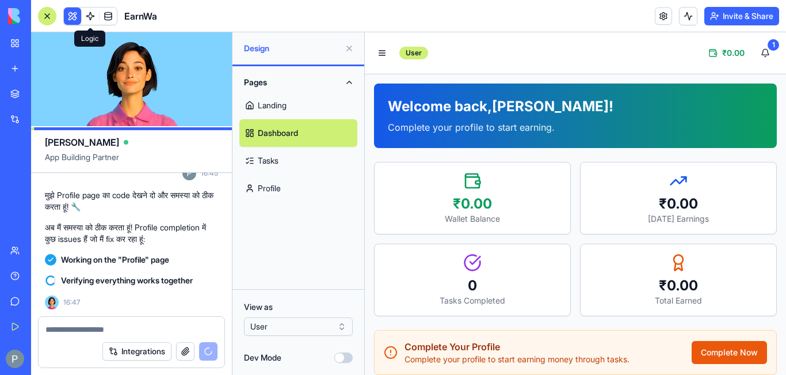
click at [94, 40] on div "Logic Logic" at bounding box center [89, 38] width 31 height 16
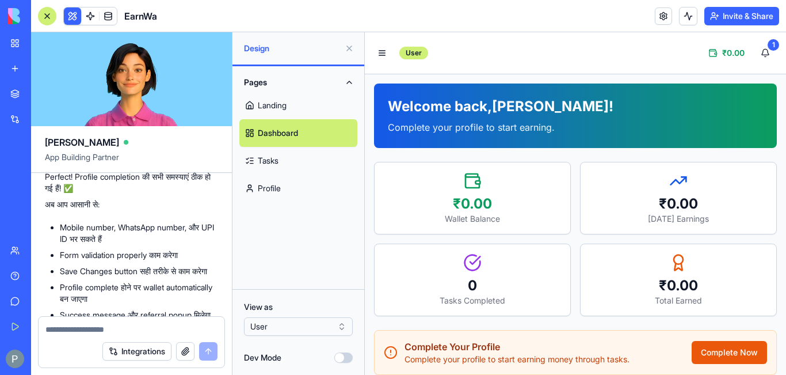
scroll to position [2239, 0]
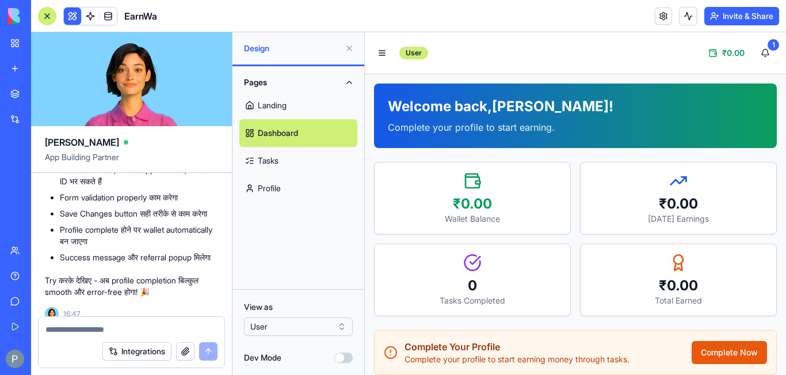
click at [268, 188] on link "Profile" at bounding box center [298, 188] width 118 height 28
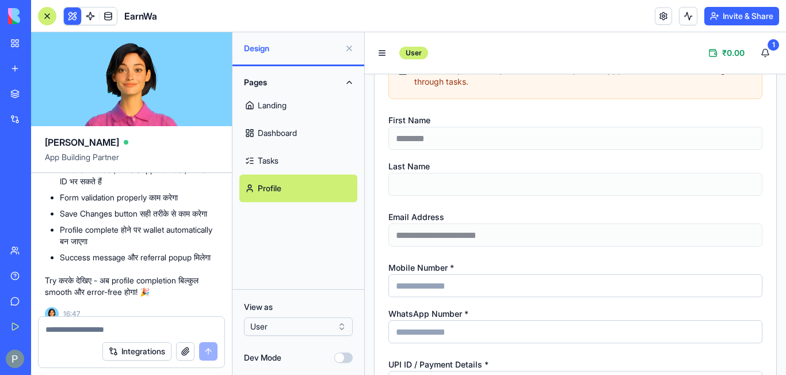
scroll to position [173, 0]
click at [340, 328] on html "BETA My Workspace New app Marketplace Integrations Recent New App New App AI Lo…" at bounding box center [393, 187] width 786 height 375
click at [342, 324] on html "BETA My Workspace New app Marketplace Integrations Recent New App New App AI Lo…" at bounding box center [393, 187] width 786 height 375
click at [759, 49] on button "1" at bounding box center [765, 52] width 23 height 23
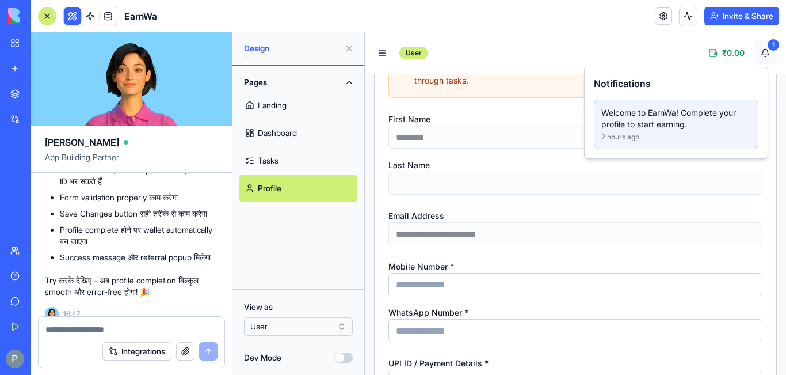
click at [759, 49] on button "1" at bounding box center [765, 52] width 23 height 23
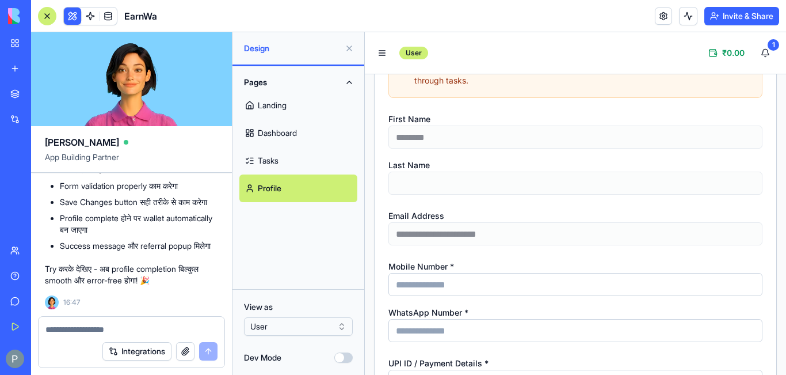
scroll to position [2354, 0]
click at [82, 330] on textarea at bounding box center [131, 329] width 172 height 12
click at [419, 288] on input "Mobile Number *" at bounding box center [575, 284] width 374 height 23
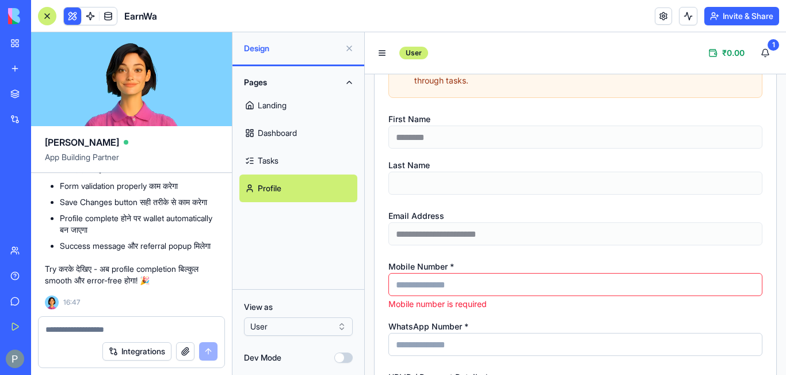
click at [435, 285] on input "Mobile Number *" at bounding box center [575, 284] width 374 height 23
click at [429, 291] on input "Mobile Number *" at bounding box center [575, 284] width 374 height 23
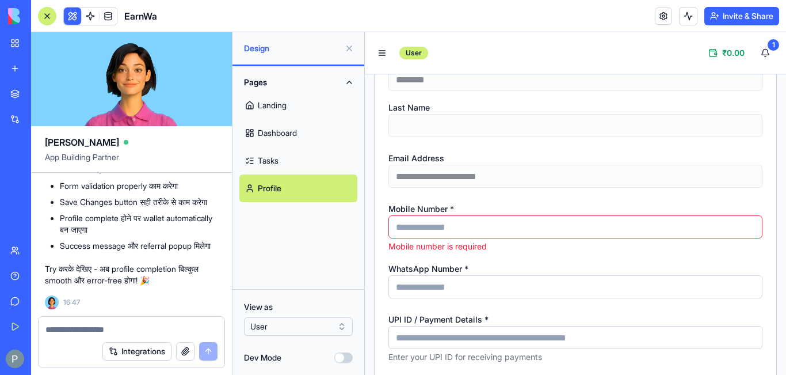
click at [432, 286] on input "WhatsApp Number *" at bounding box center [575, 286] width 374 height 23
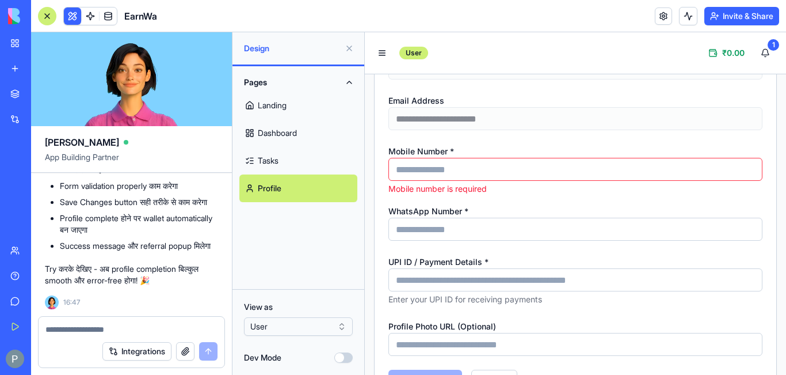
click at [432, 280] on div "UPI ID / Payment Details * Enter your UPI ID for receiving payments" at bounding box center [575, 279] width 374 height 51
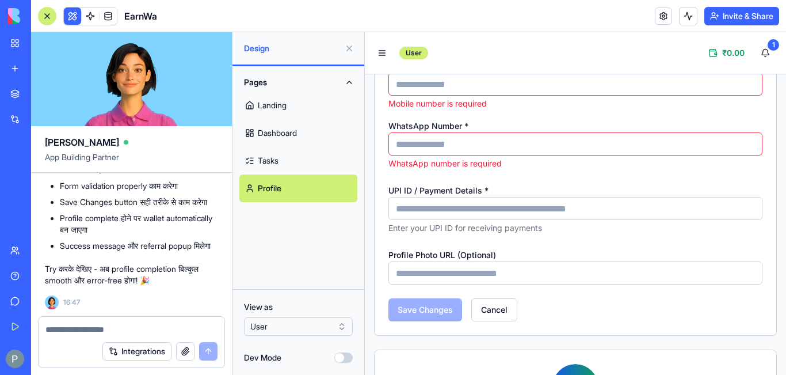
scroll to position [403, 0]
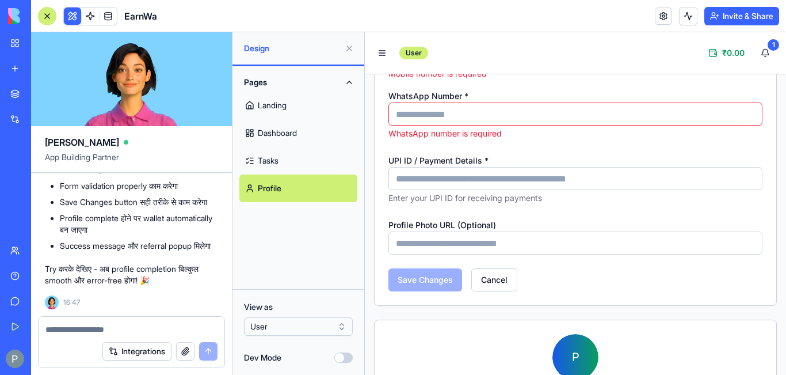
click at [433, 246] on input "Profile Photo URL (Optional)" at bounding box center [575, 242] width 374 height 23
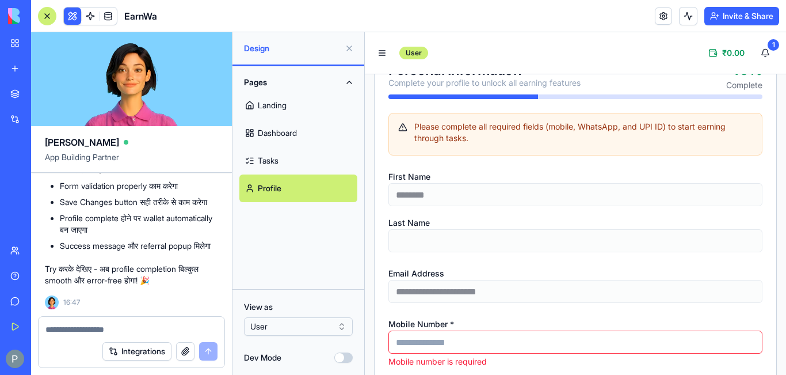
scroll to position [173, 0]
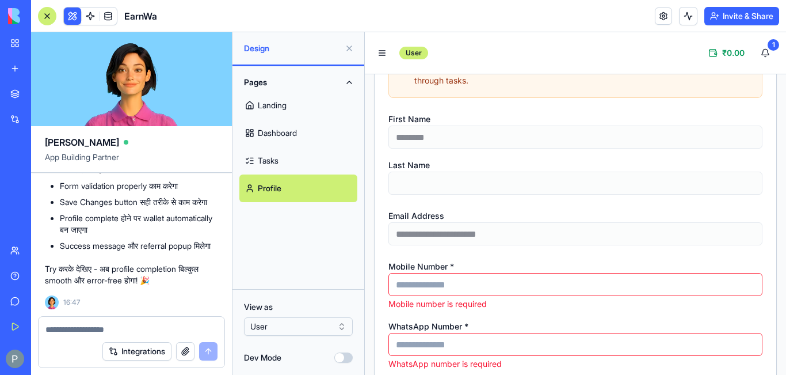
click at [411, 279] on input "Mobile Number *" at bounding box center [575, 284] width 374 height 23
type input "**********"
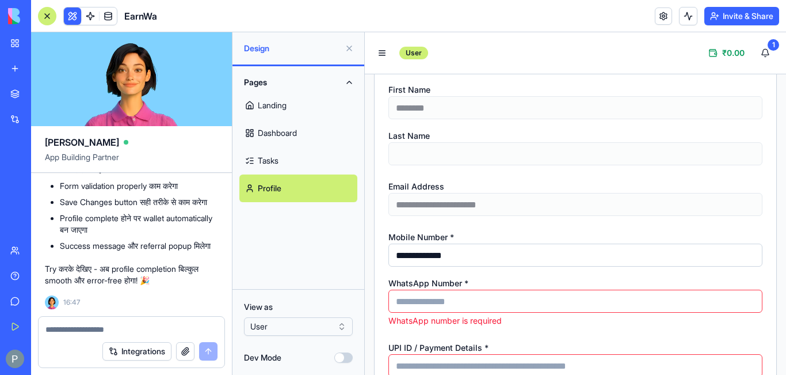
scroll to position [230, 0]
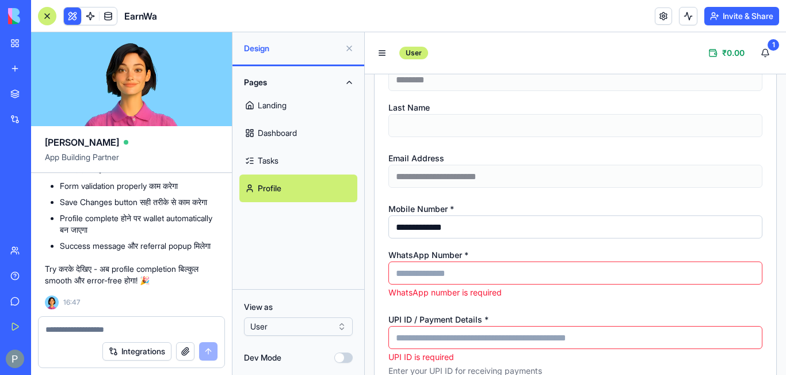
click at [428, 271] on input "WhatsApp Number *" at bounding box center [575, 272] width 374 height 23
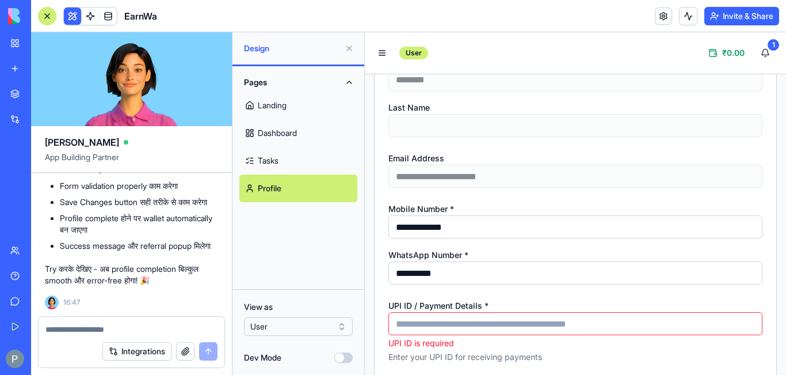
type input "**********"
click at [422, 320] on input "UPI ID / Payment Details *" at bounding box center [575, 323] width 374 height 23
type input "*"
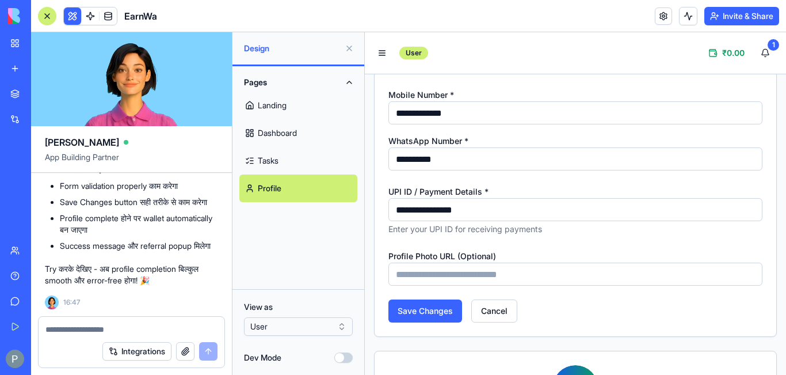
scroll to position [289, 0]
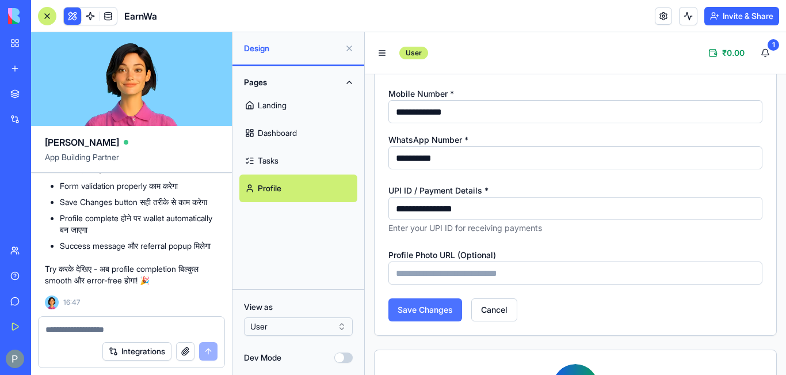
type input "**********"
click at [437, 310] on button "Save Changes" at bounding box center [425, 309] width 74 height 23
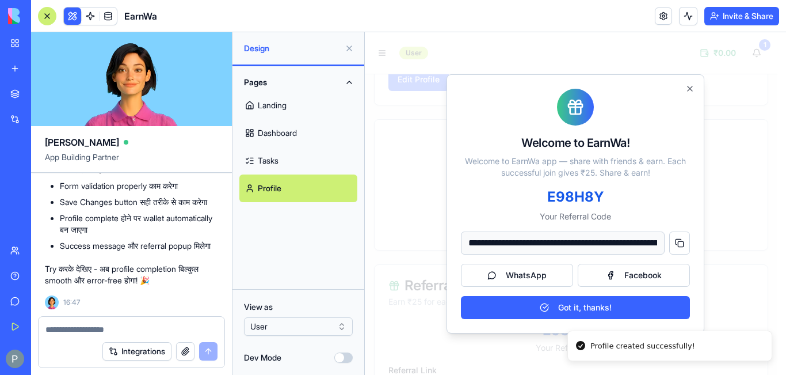
scroll to position [634, 0]
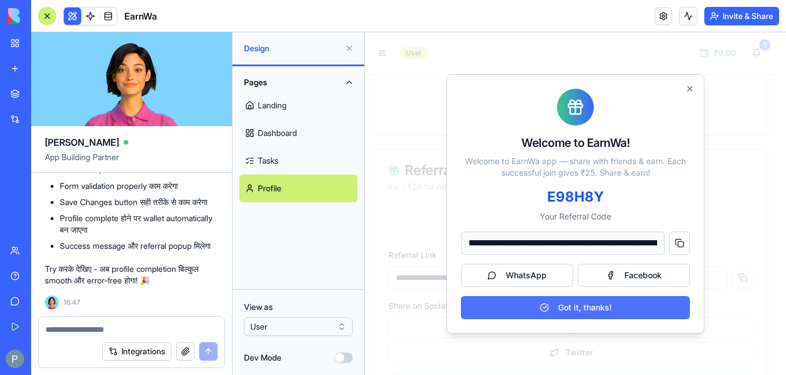
click at [576, 308] on button "Got it, thanks!" at bounding box center [575, 307] width 229 height 23
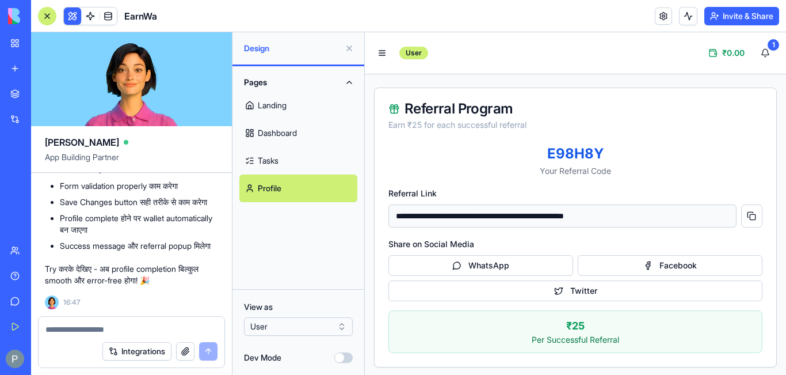
scroll to position [697, 0]
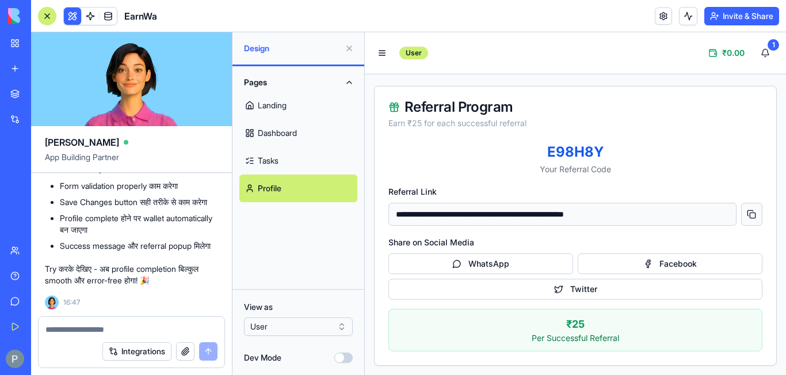
click at [744, 212] on button at bounding box center [751, 214] width 21 height 23
click at [140, 326] on textarea at bounding box center [131, 329] width 172 height 12
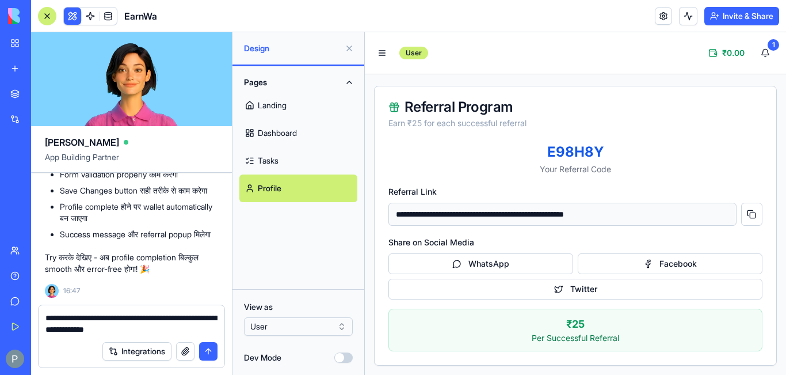
paste textarea "**********"
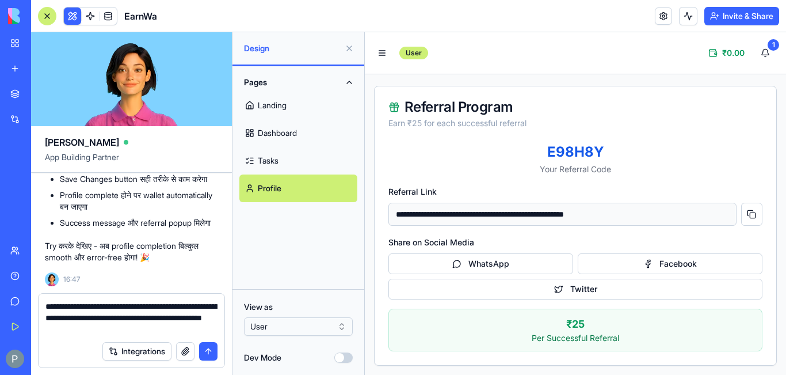
type textarea "**********"
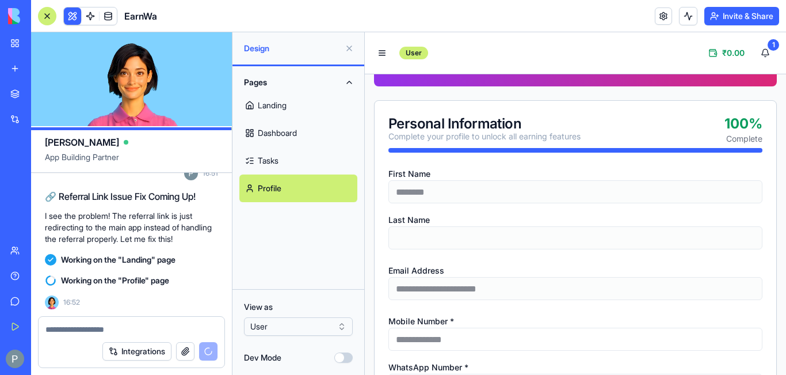
scroll to position [0, 0]
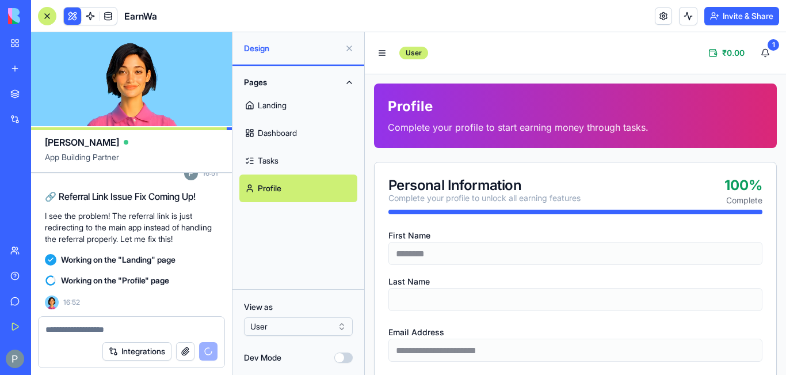
click at [262, 159] on link "Tasks" at bounding box center [298, 161] width 118 height 28
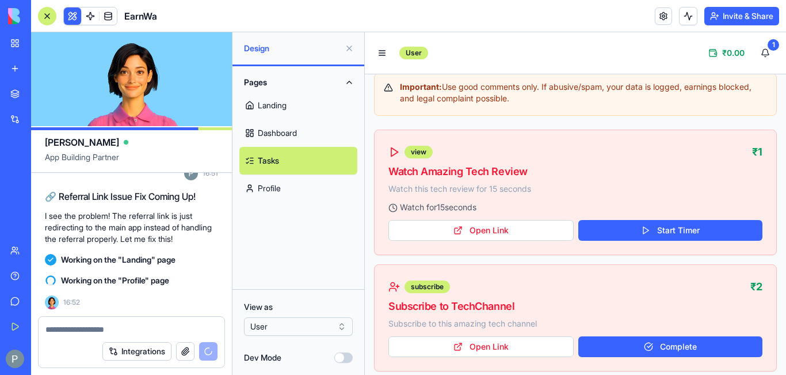
scroll to position [288, 0]
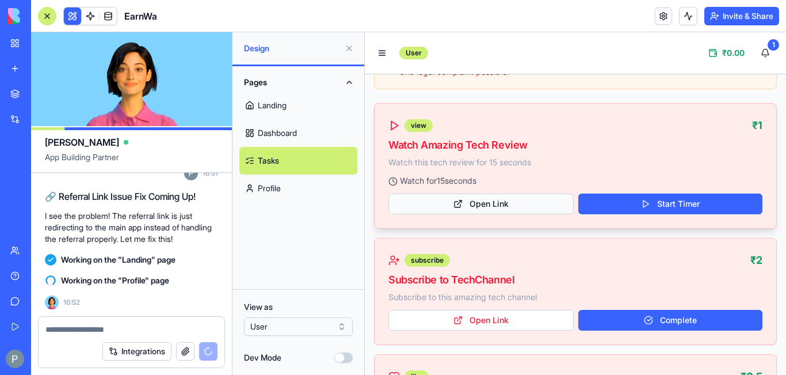
click at [487, 201] on button "Open Link" at bounding box center [480, 203] width 185 height 21
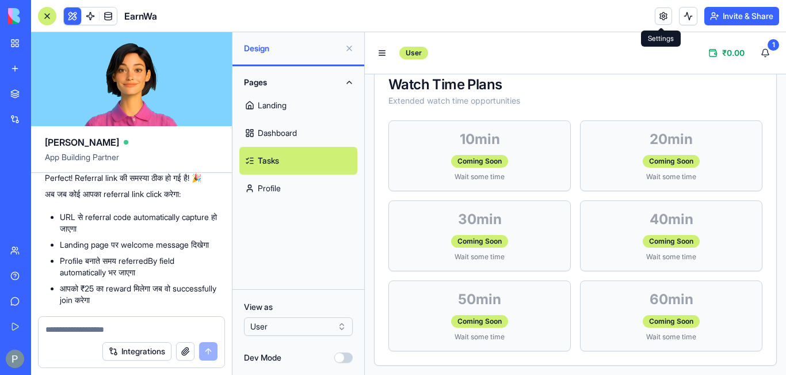
scroll to position [2598, 0]
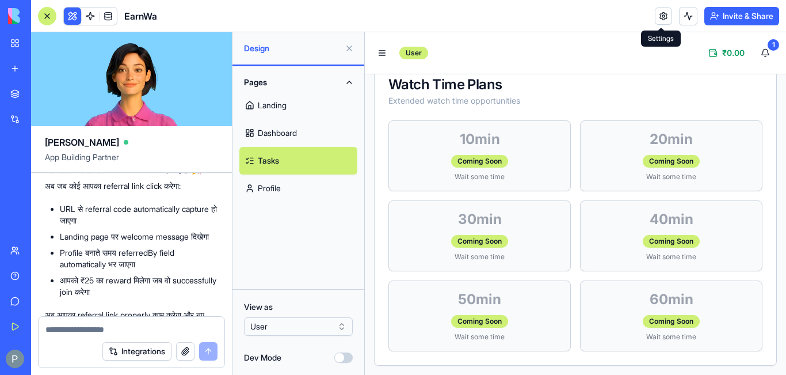
click at [277, 188] on link "Profile" at bounding box center [298, 188] width 118 height 28
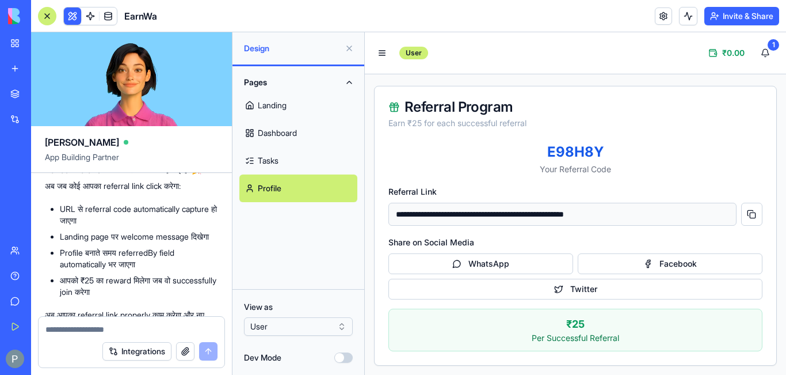
scroll to position [697, 0]
click at [742, 213] on button at bounding box center [751, 214] width 21 height 23
click at [182, 349] on button "button" at bounding box center [185, 351] width 18 height 18
click at [183, 350] on button "button" at bounding box center [185, 351] width 18 height 18
click at [83, 330] on textarea at bounding box center [131, 329] width 172 height 12
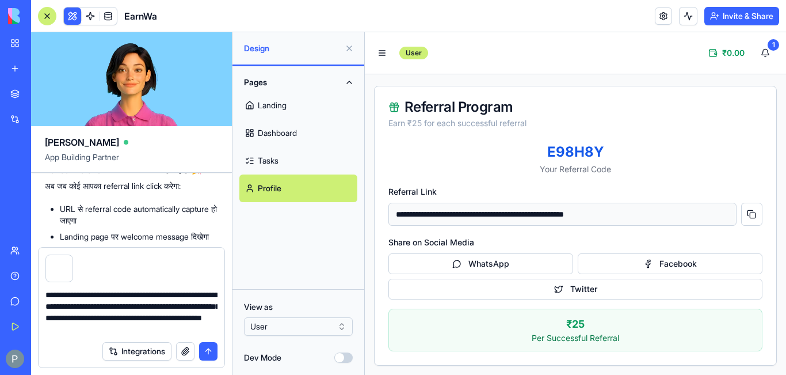
type textarea "**********"
click at [210, 348] on button "submit" at bounding box center [208, 351] width 18 height 18
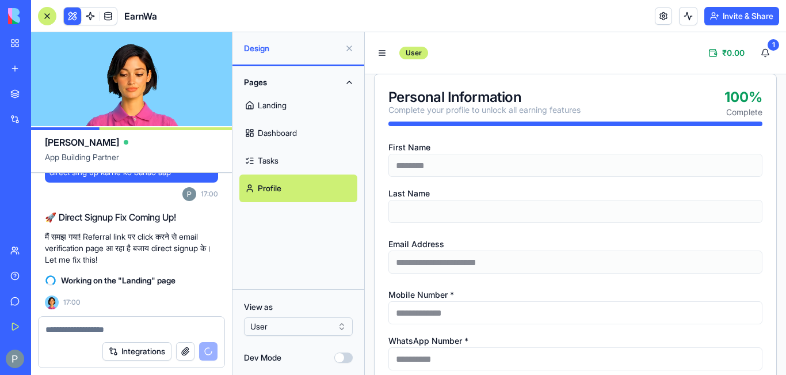
scroll to position [173, 0]
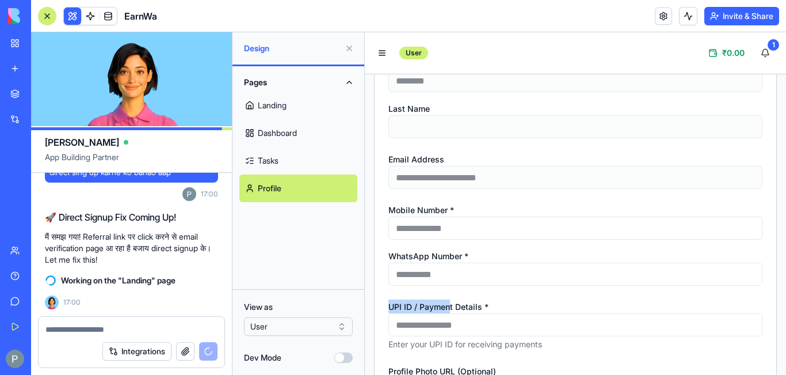
click at [455, 323] on div "**********" at bounding box center [575, 324] width 374 height 51
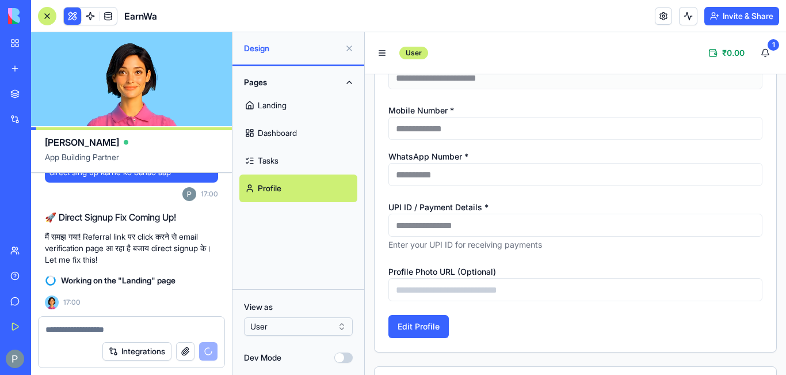
scroll to position [288, 0]
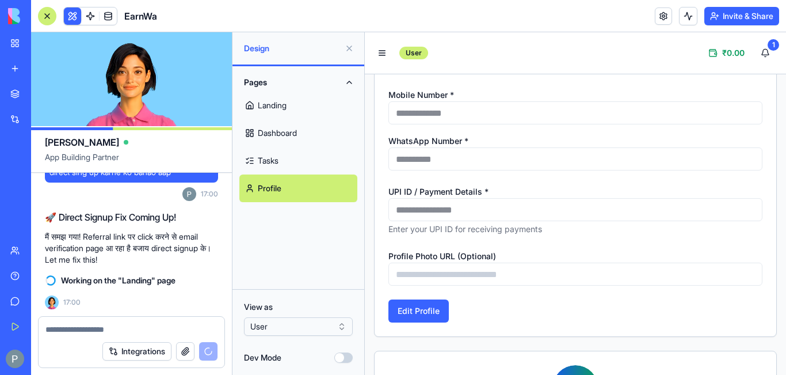
click at [341, 323] on html "BETA My Workspace New app Marketplace Integrations Recent New App New App AI Lo…" at bounding box center [393, 187] width 786 height 375
click at [343, 329] on html "BETA My Workspace New app Marketplace Integrations Recent New App New App AI Lo…" at bounding box center [393, 187] width 786 height 375
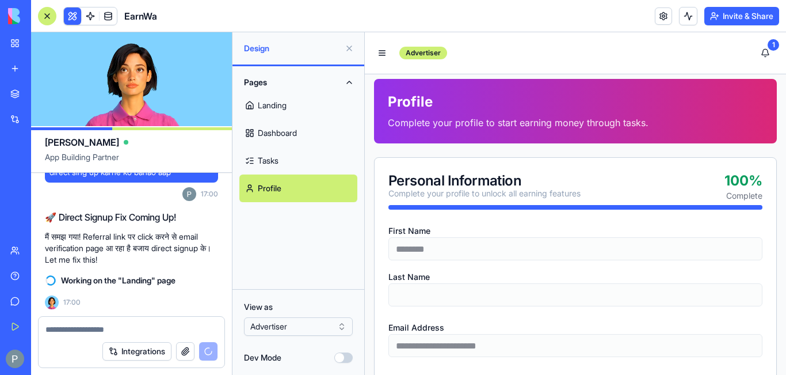
scroll to position [0, 0]
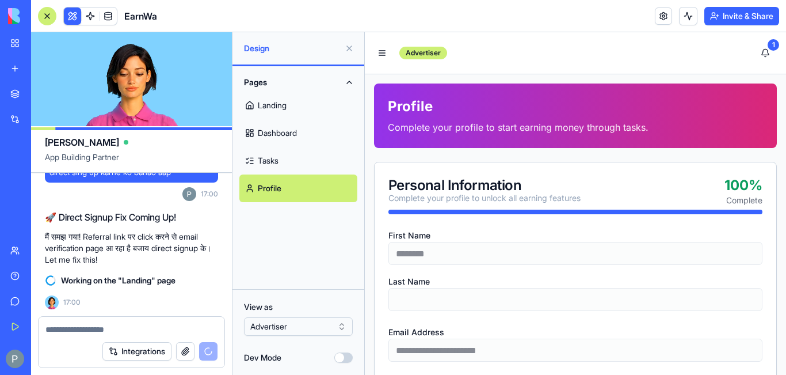
click at [342, 326] on html "BETA My Workspace New app Marketplace Integrations Recent New App New App AI Lo…" at bounding box center [393, 187] width 786 height 375
click at [342, 325] on html "BETA My Workspace New app Marketplace Integrations Recent New App New App AI Lo…" at bounding box center [393, 187] width 786 height 375
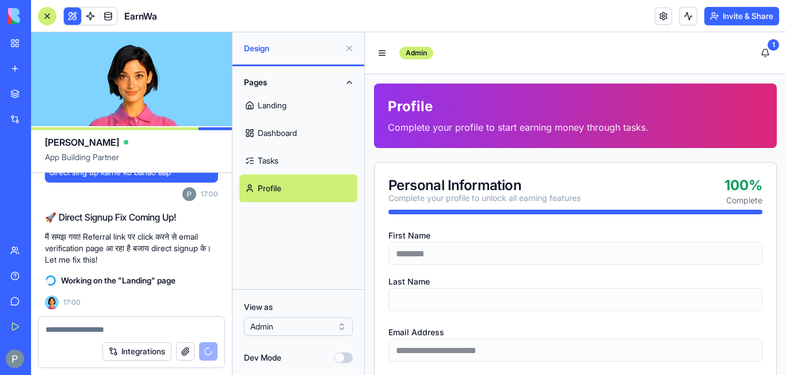
click at [342, 325] on html "BETA My Workspace New app Marketplace Integrations Recent New App New App AI Lo…" at bounding box center [393, 187] width 786 height 375
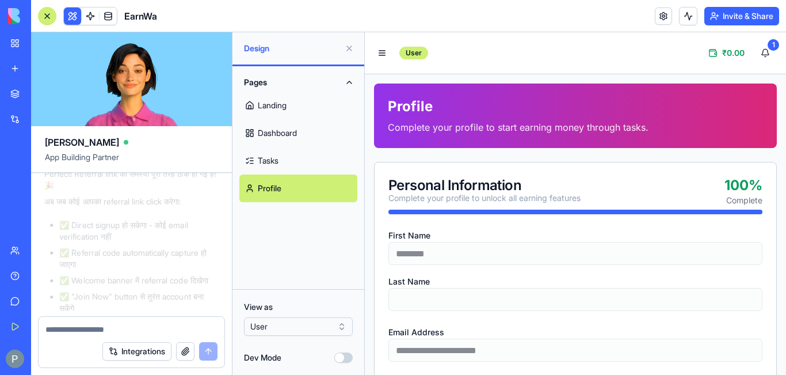
scroll to position [3249, 0]
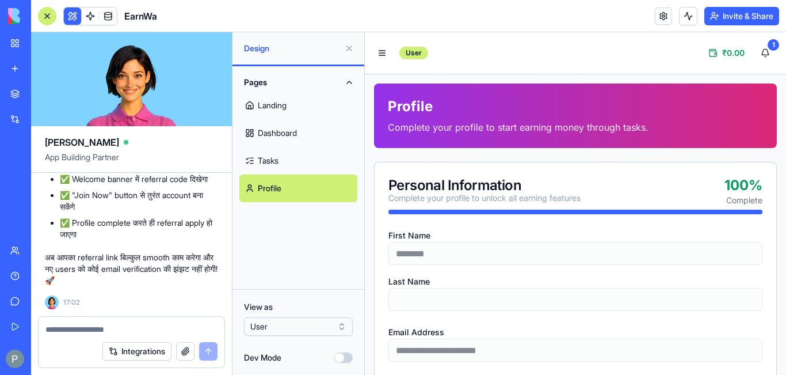
click at [274, 190] on link "Profile" at bounding box center [298, 188] width 118 height 28
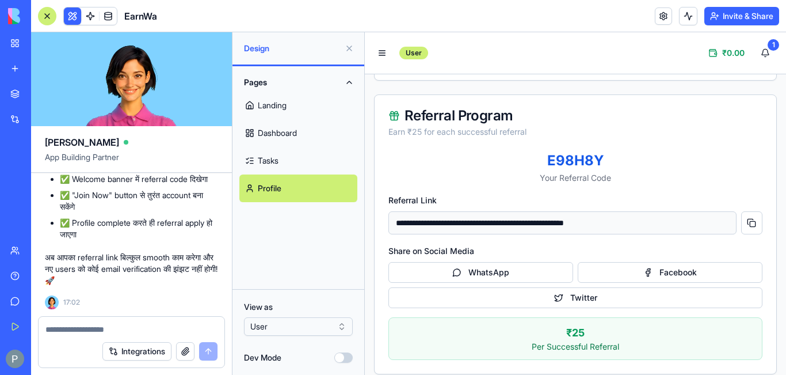
scroll to position [697, 0]
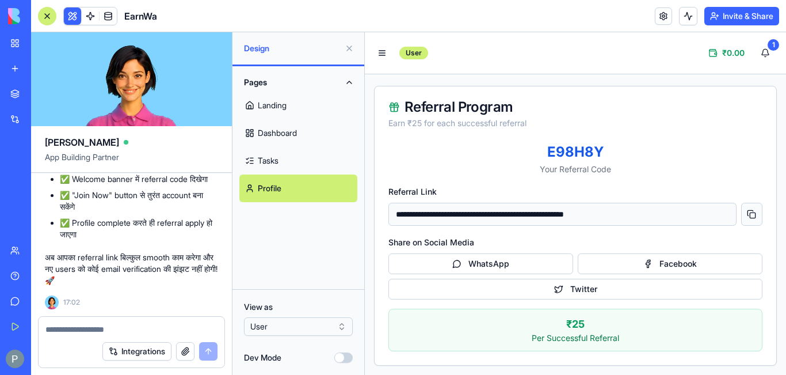
click at [742, 212] on button at bounding box center [751, 214] width 21 height 23
click at [131, 323] on textarea at bounding box center [131, 329] width 172 height 12
click at [119, 333] on textarea at bounding box center [131, 329] width 172 height 12
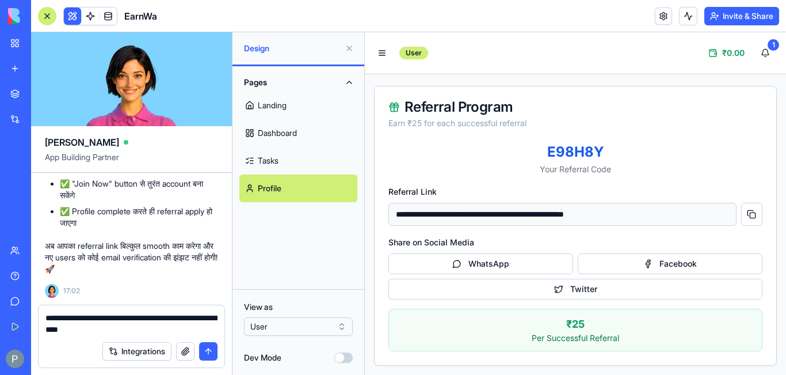
drag, startPoint x: 127, startPoint y: 329, endPoint x: 365, endPoint y: 283, distance: 242.7
click at [145, 342] on form "**********" at bounding box center [131, 335] width 187 height 63
drag, startPoint x: 730, startPoint y: 315, endPoint x: 404, endPoint y: 287, distance: 326.9
click at [88, 329] on textarea "**********" at bounding box center [131, 323] width 172 height 23
click at [198, 330] on textarea "**********" at bounding box center [131, 323] width 172 height 23
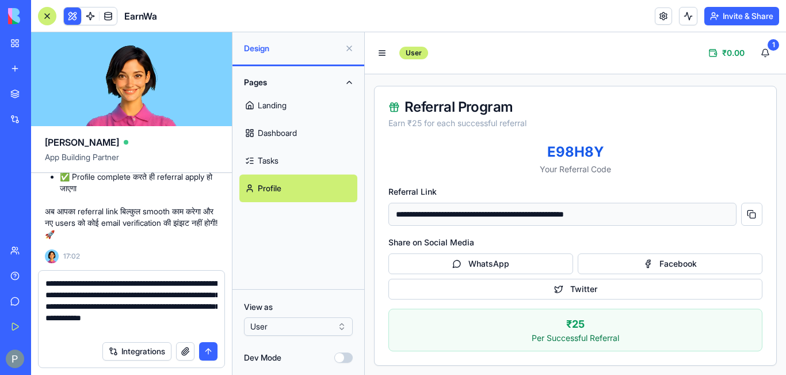
type textarea "**********"
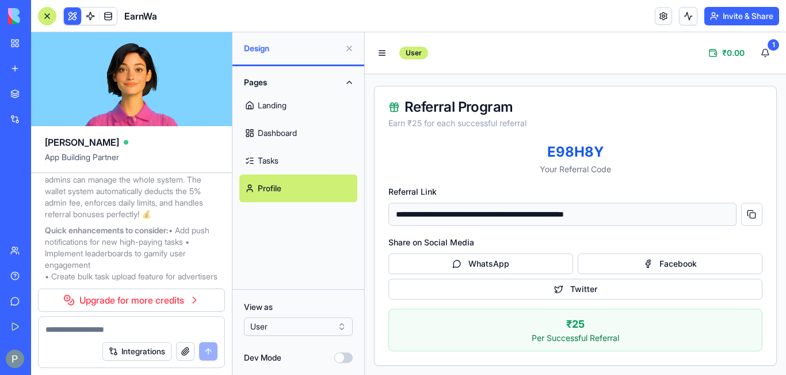
scroll to position [1235, 0]
